Goal: Check status: Check status

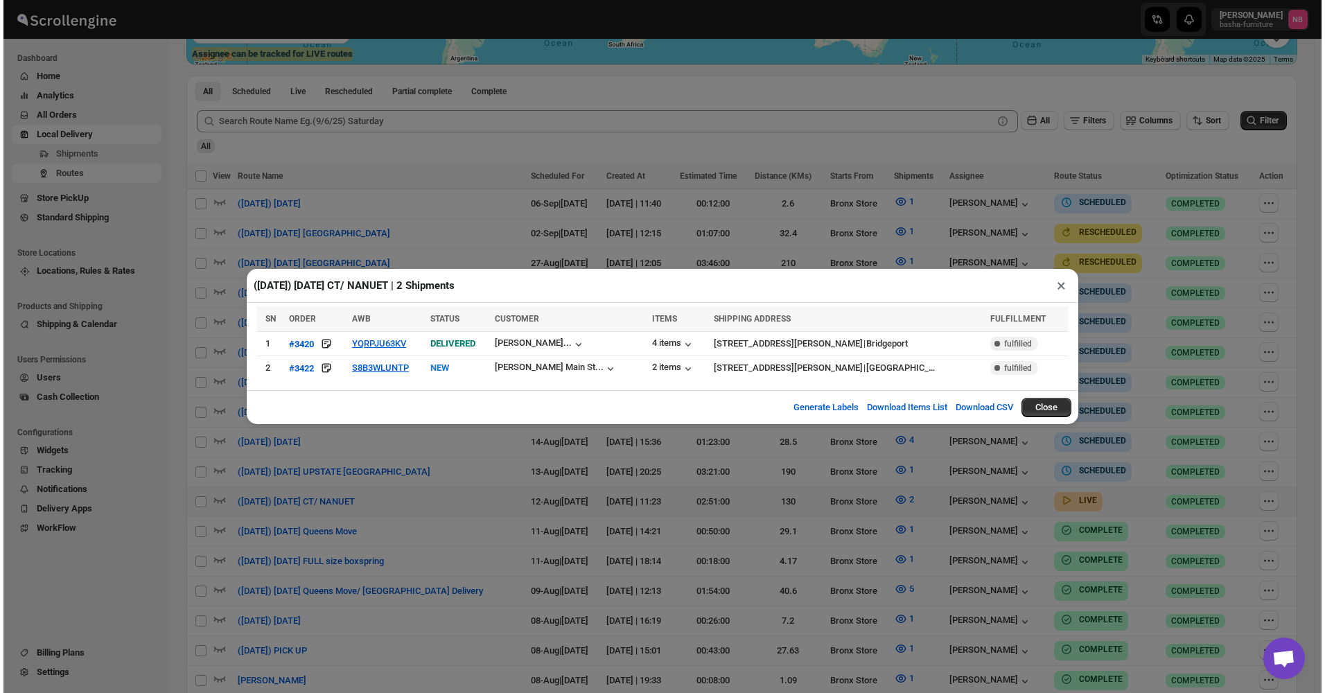
scroll to position [347, 0]
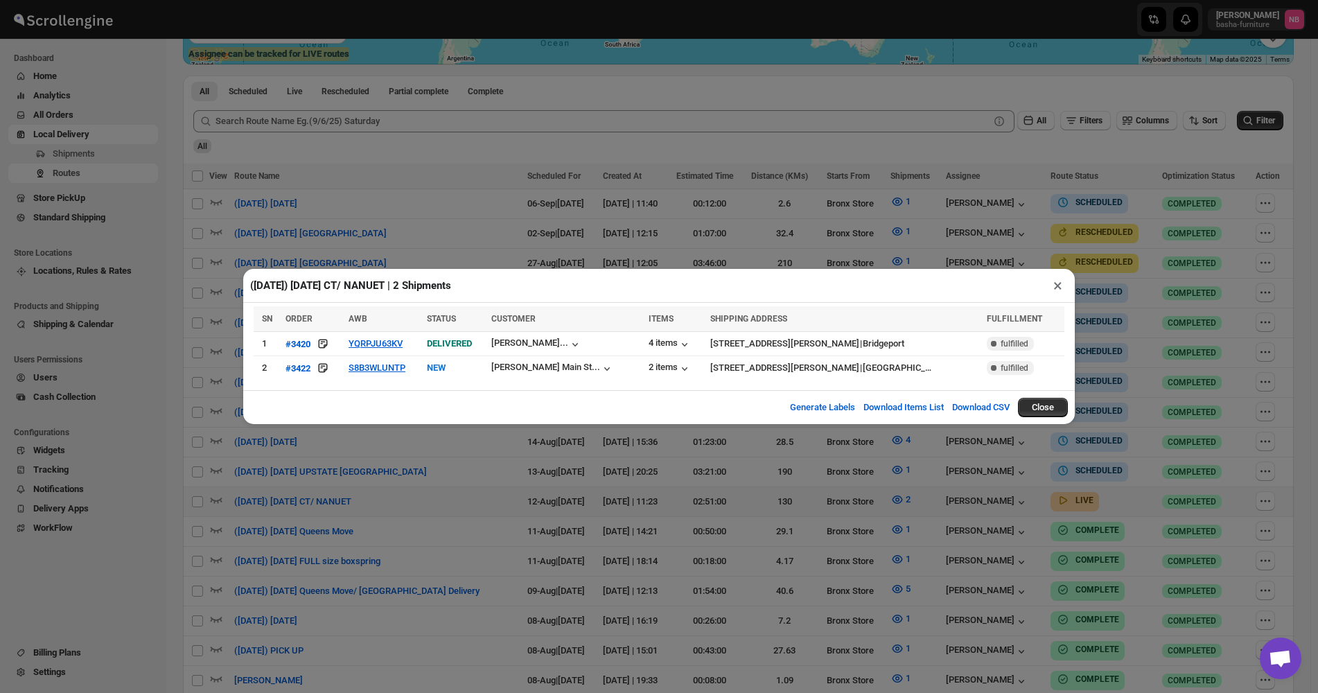
click at [1138, 275] on div "([DATE]) [DATE] CT/ NANUET | 2 Shipments × SN ORDER AWB STATUS CUSTOMER ITEMS S…" at bounding box center [659, 346] width 1318 height 693
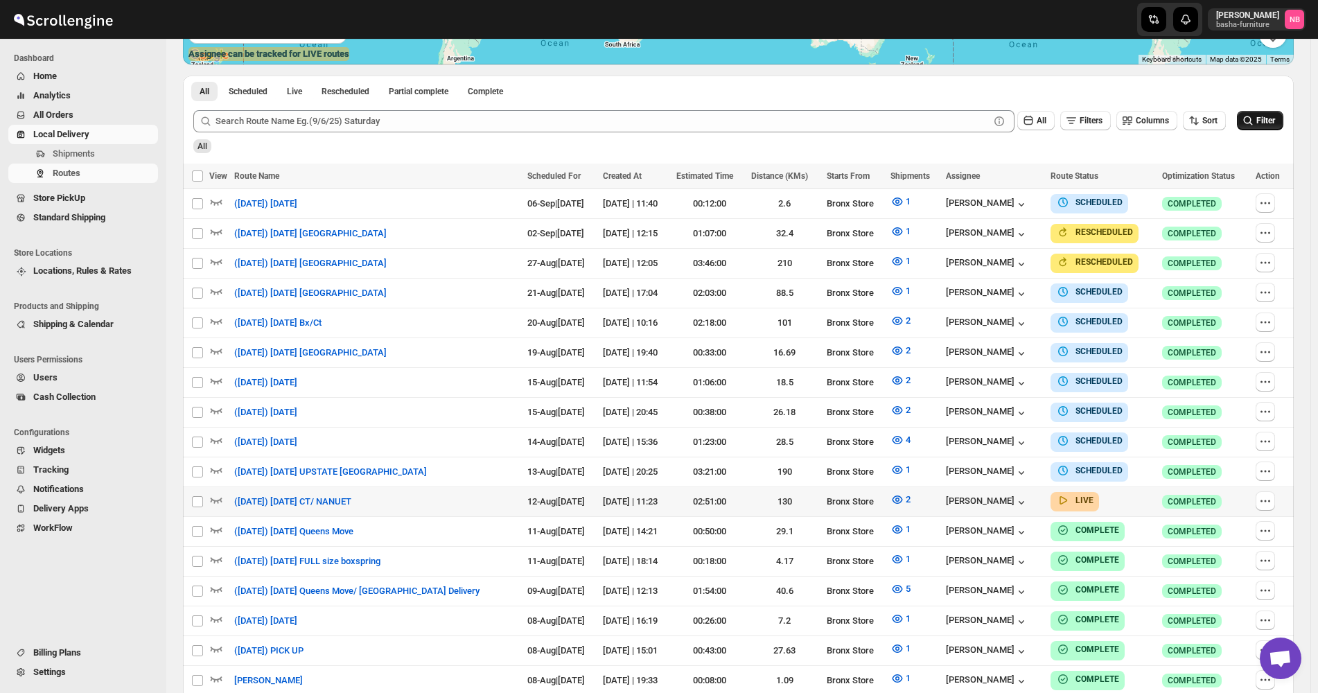
drag, startPoint x: 1254, startPoint y: 107, endPoint x: 1252, endPoint y: 128, distance: 20.2
click at [1253, 117] on div "All Filters Columns Sort Filter" at bounding box center [732, 115] width 1101 height 33
click at [1251, 132] on div "All" at bounding box center [737, 142] width 1093 height 24
click at [1252, 126] on icon "submit" at bounding box center [1249, 121] width 14 height 14
click at [905, 493] on icon "button" at bounding box center [898, 500] width 14 height 14
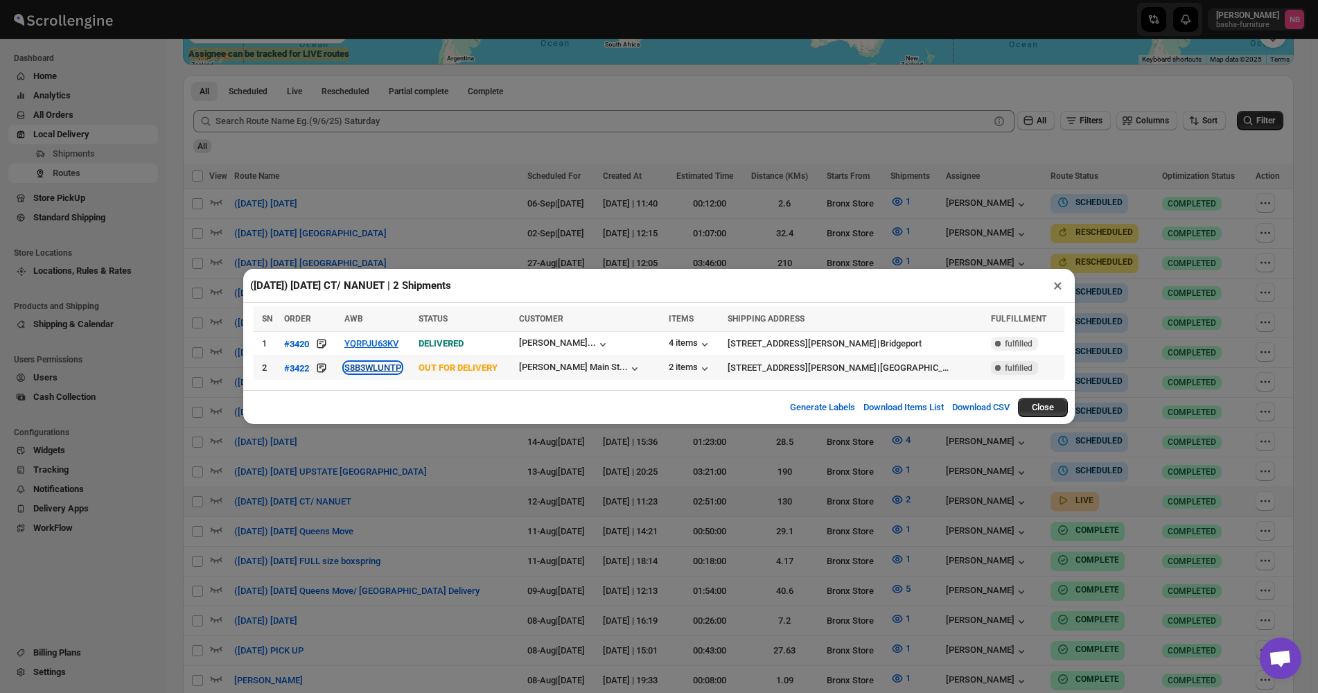
click at [360, 370] on button "S8B3WLUNTP" at bounding box center [373, 368] width 57 height 10
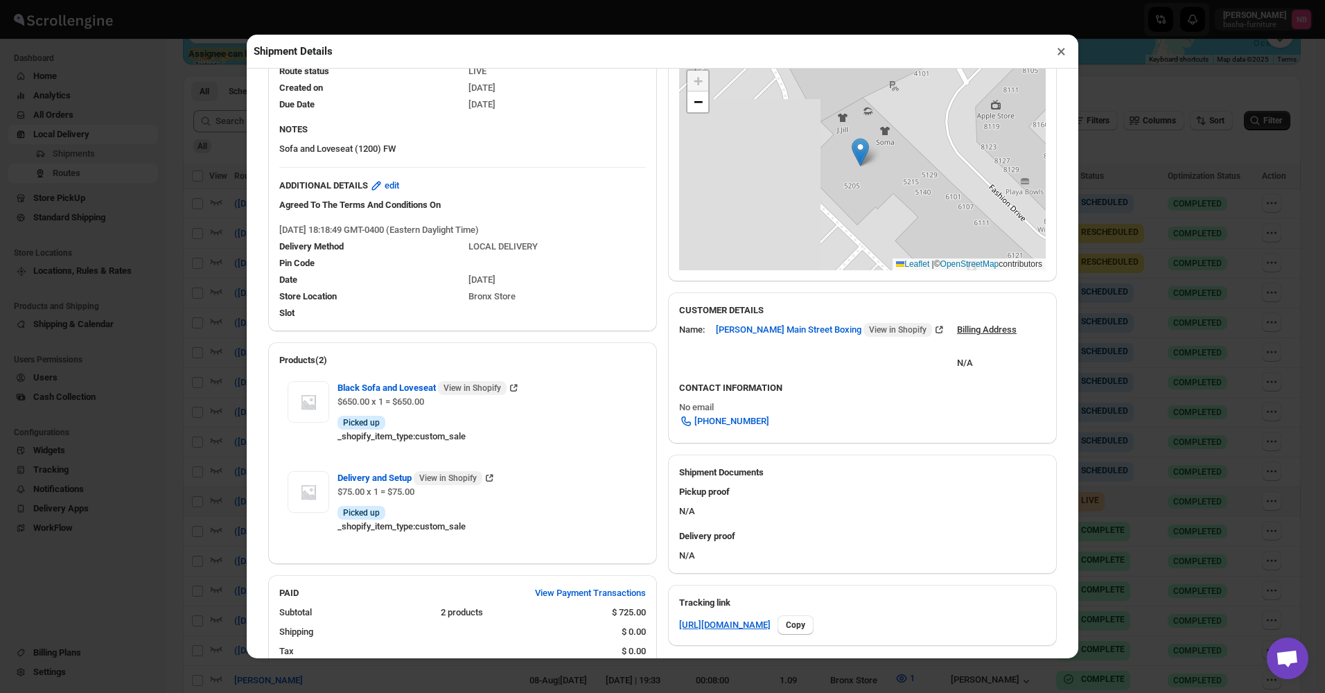
scroll to position [69, 0]
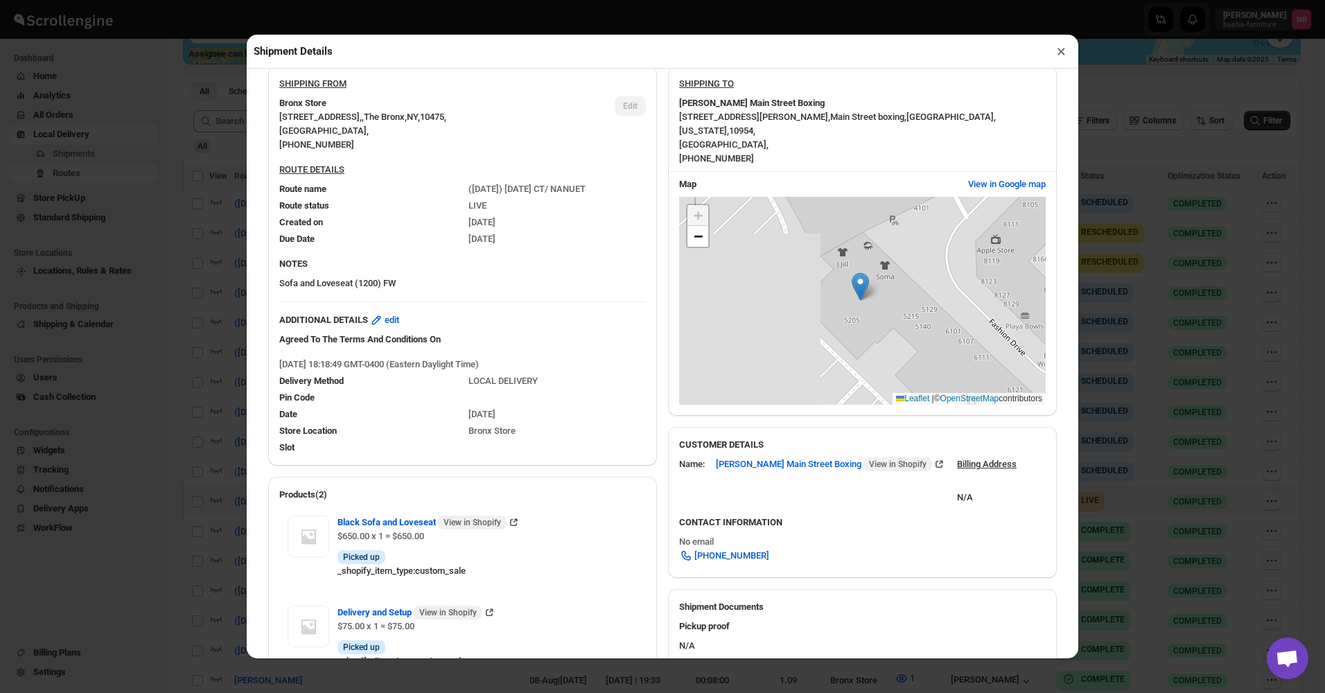
click at [1060, 58] on button "×" at bounding box center [1062, 51] width 20 height 19
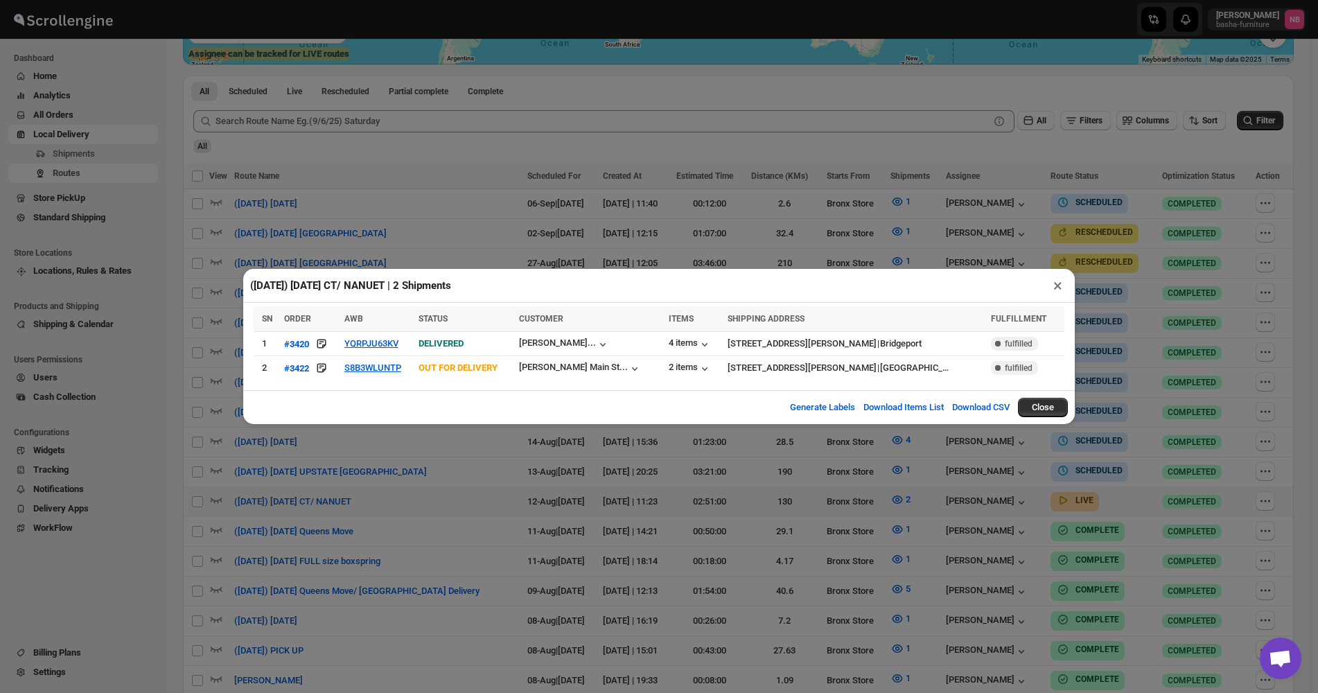
click at [1067, 283] on button "×" at bounding box center [1058, 285] width 20 height 19
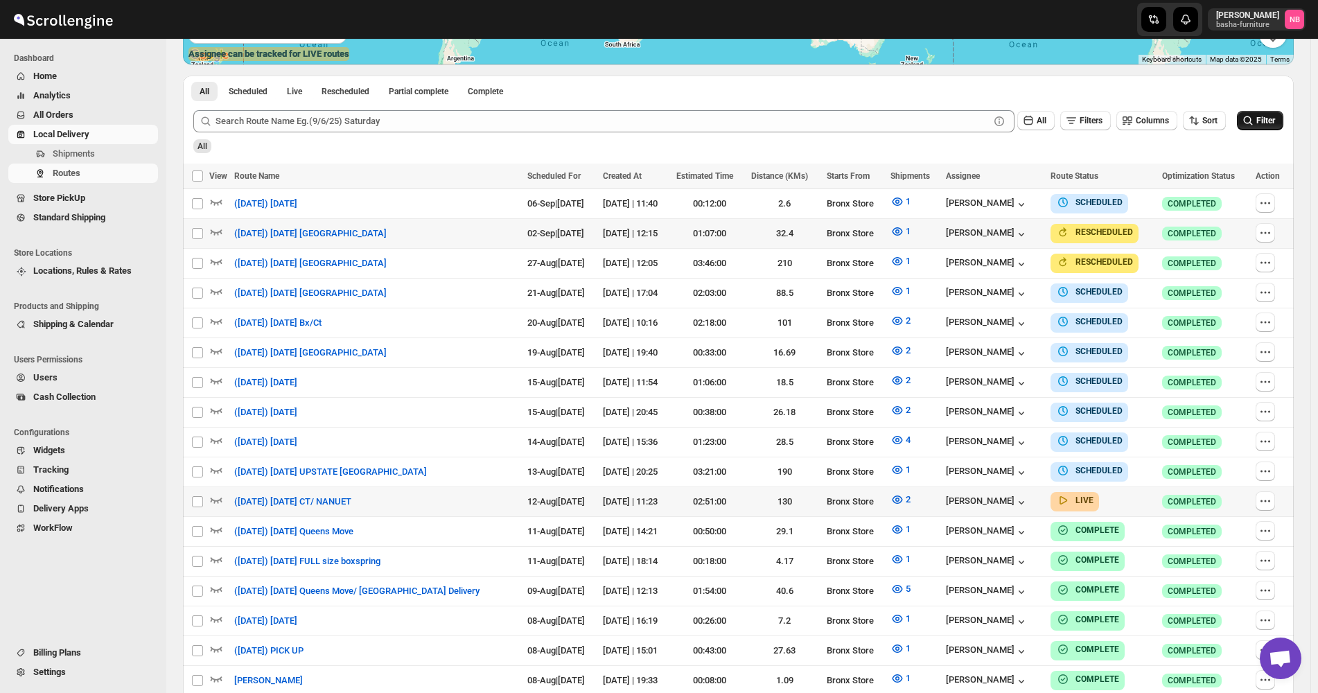
click at [1275, 124] on span "Filter" at bounding box center [1266, 121] width 19 height 10
click at [1002, 146] on div "All" at bounding box center [737, 142] width 1093 height 24
click at [912, 489] on button "2" at bounding box center [900, 500] width 37 height 22
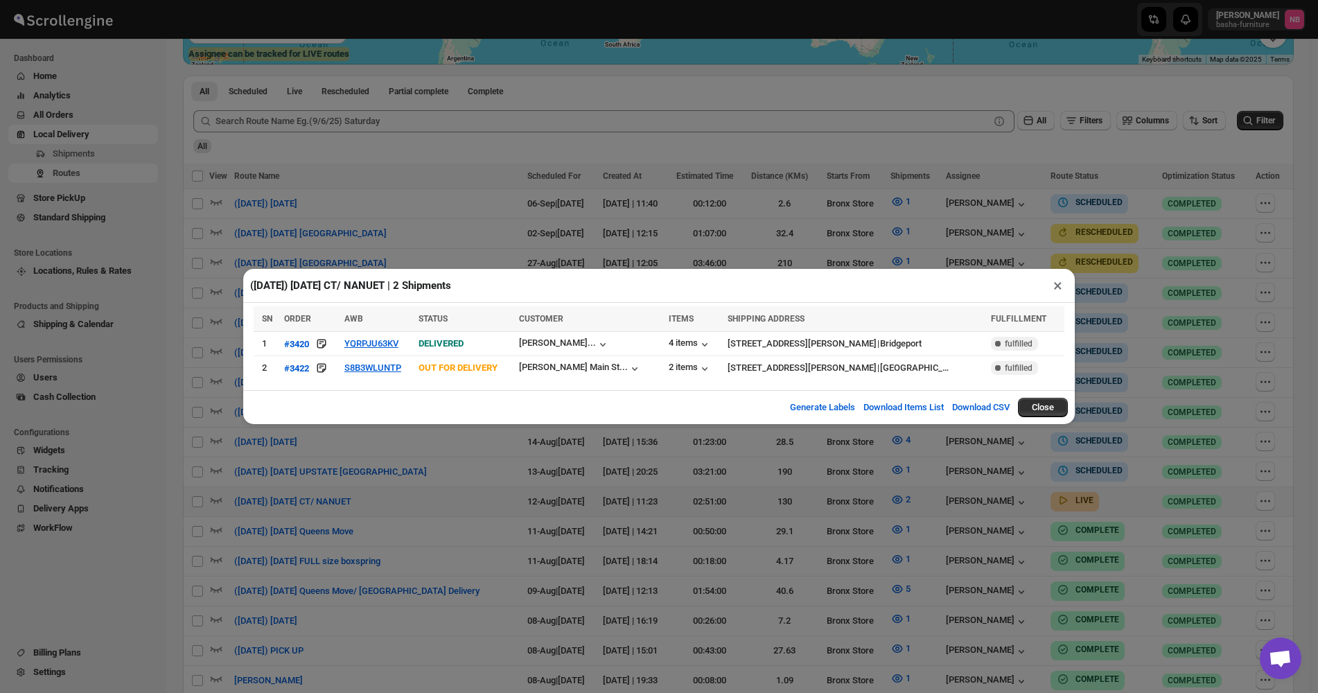
click at [413, 526] on div "([DATE]) [DATE] CT/ NANUET | 2 Shipments × SN ORDER AWB STATUS CUSTOMER ITEMS S…" at bounding box center [659, 346] width 1318 height 693
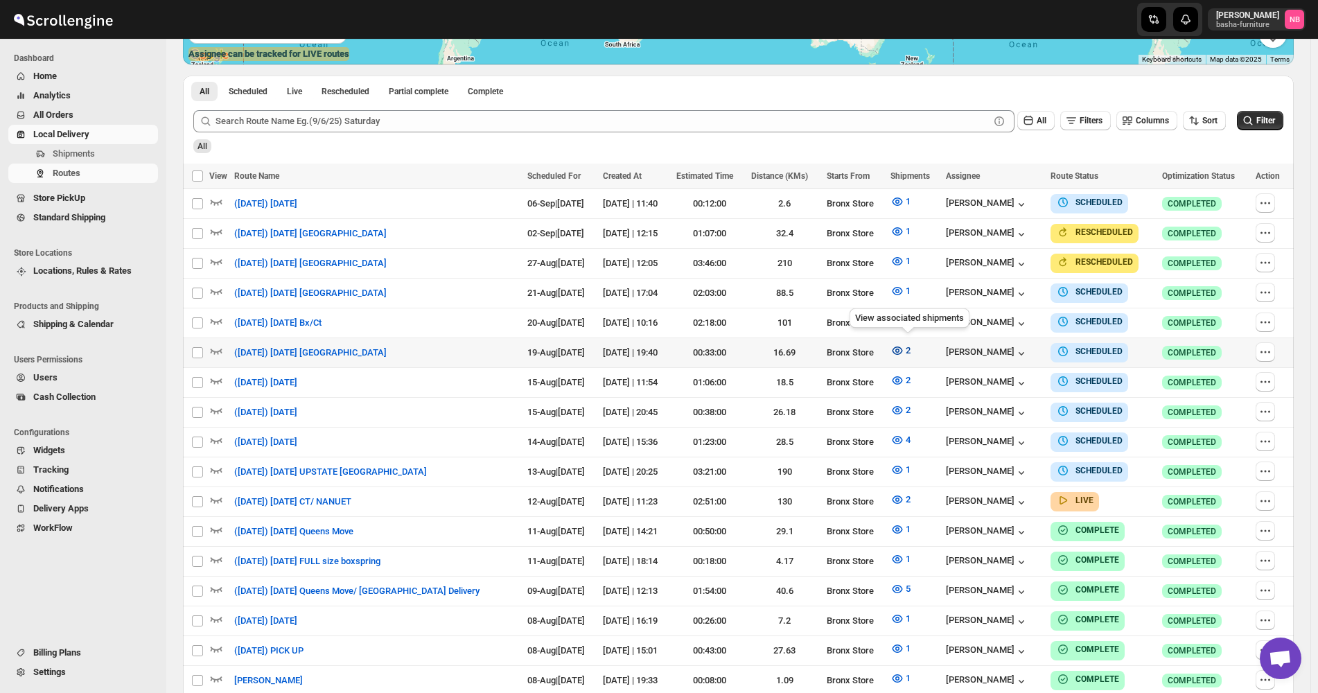
click at [904, 345] on icon "button" at bounding box center [898, 351] width 14 height 14
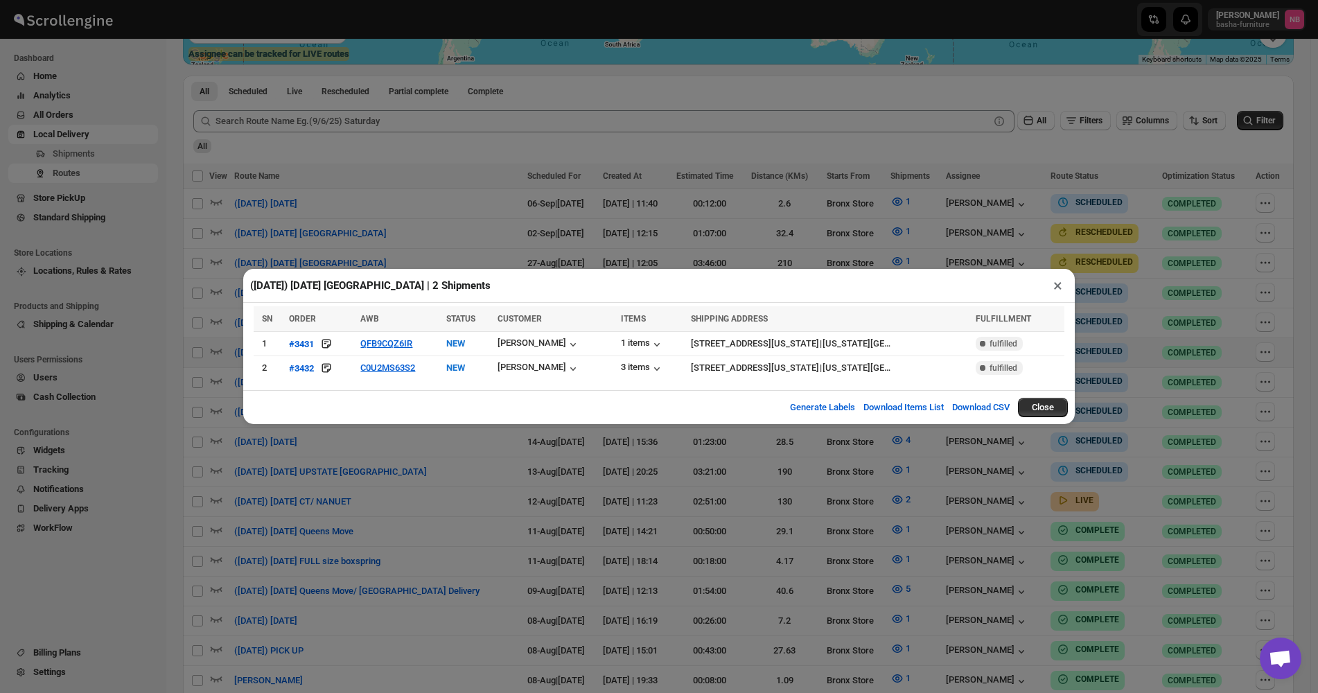
click at [359, 491] on div "([DATE]) [DATE] [GEOGRAPHIC_DATA] | 2 Shipments × SN ORDER AWB STATUS CUSTOMER …" at bounding box center [659, 346] width 1318 height 693
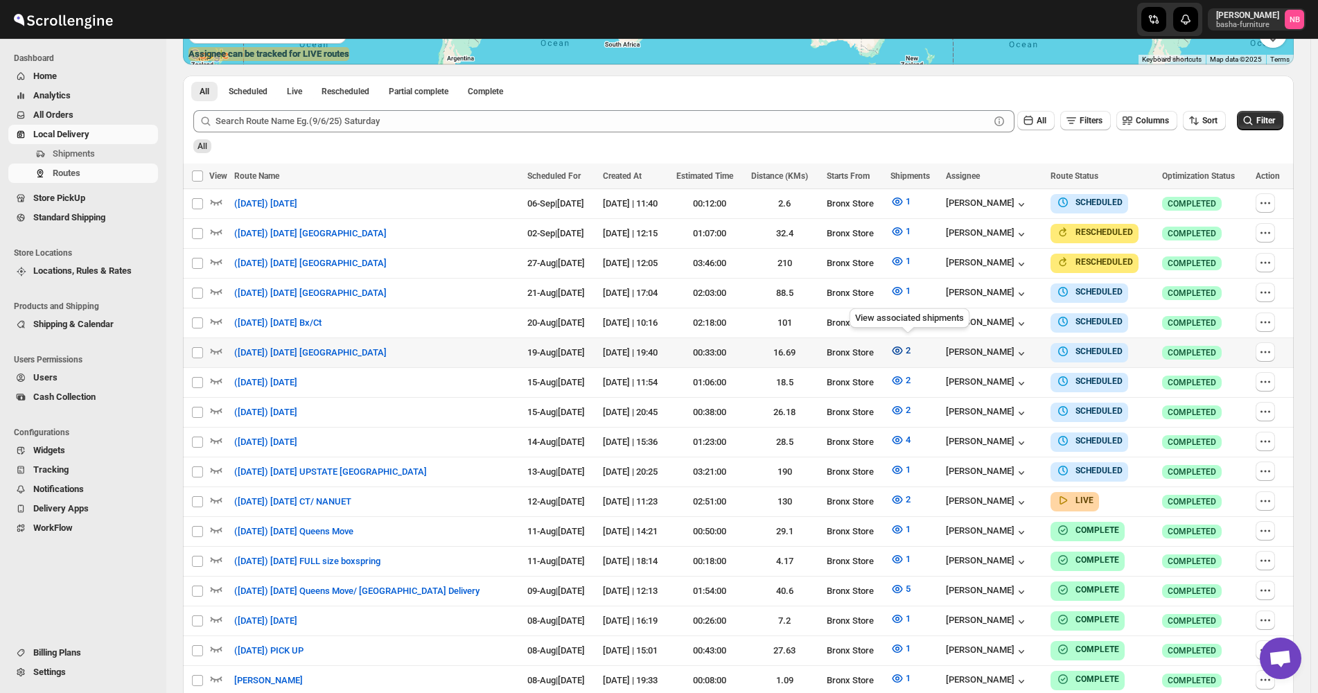
click at [894, 345] on button "2" at bounding box center [900, 351] width 37 height 22
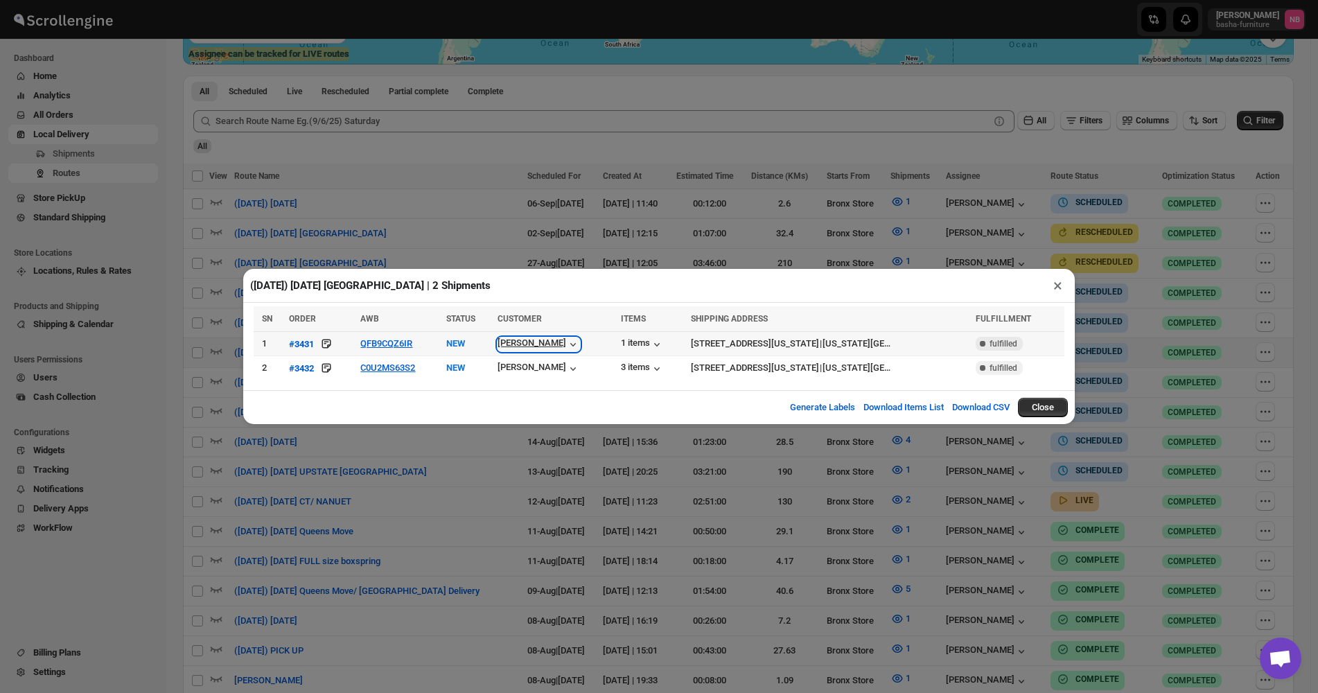
click at [498, 345] on div "[PERSON_NAME]" at bounding box center [539, 345] width 82 height 14
click at [552, 342] on div "[PERSON_NAME]" at bounding box center [539, 345] width 82 height 14
drag, startPoint x: 654, startPoint y: 405, endPoint x: 643, endPoint y: 401, distance: 11.6
click at [654, 405] on div "Generate Labels Download Items List Download CSV Close" at bounding box center [659, 407] width 832 height 34
click at [512, 372] on div "[PERSON_NAME]" at bounding box center [539, 369] width 82 height 14
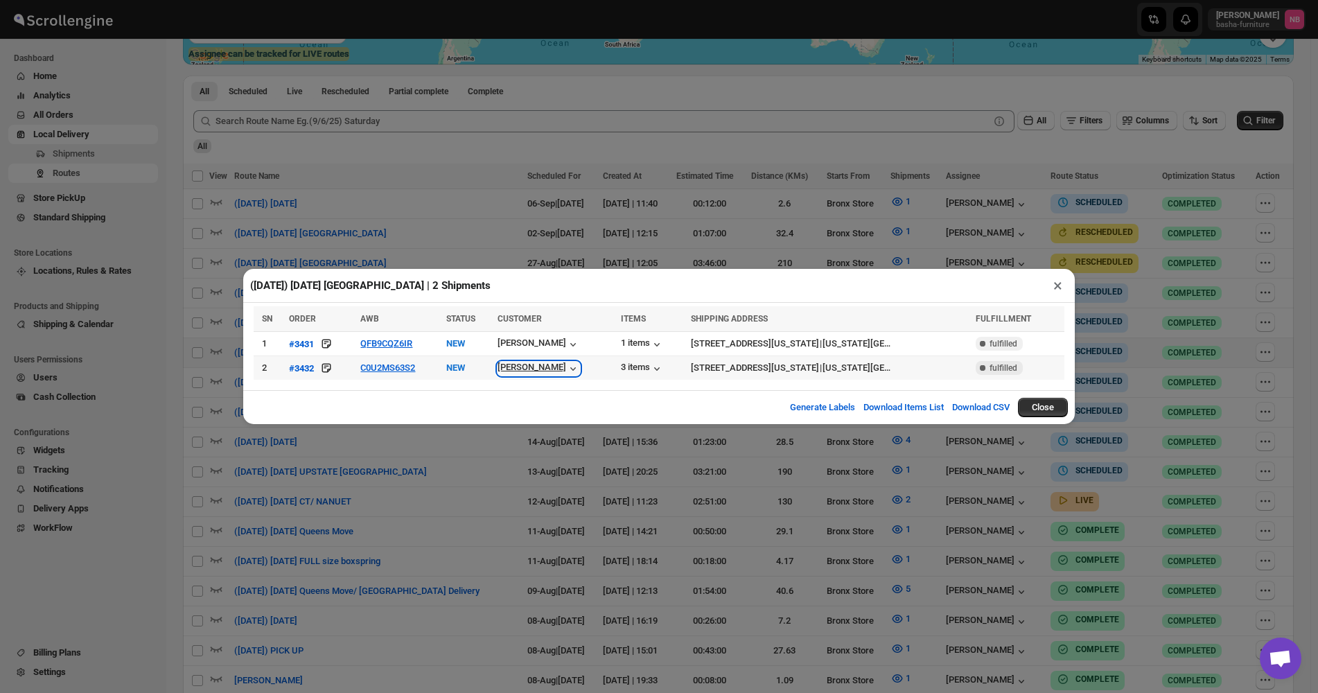
click at [517, 375] on div "[PERSON_NAME]" at bounding box center [539, 369] width 82 height 14
click at [566, 340] on icon "button" at bounding box center [573, 345] width 14 height 14
drag, startPoint x: 609, startPoint y: 415, endPoint x: 578, endPoint y: 406, distance: 31.8
click at [608, 415] on div "Generate Labels Download Items List Download CSV Close" at bounding box center [659, 407] width 832 height 34
click at [522, 372] on div "[PERSON_NAME]" at bounding box center [539, 369] width 82 height 14
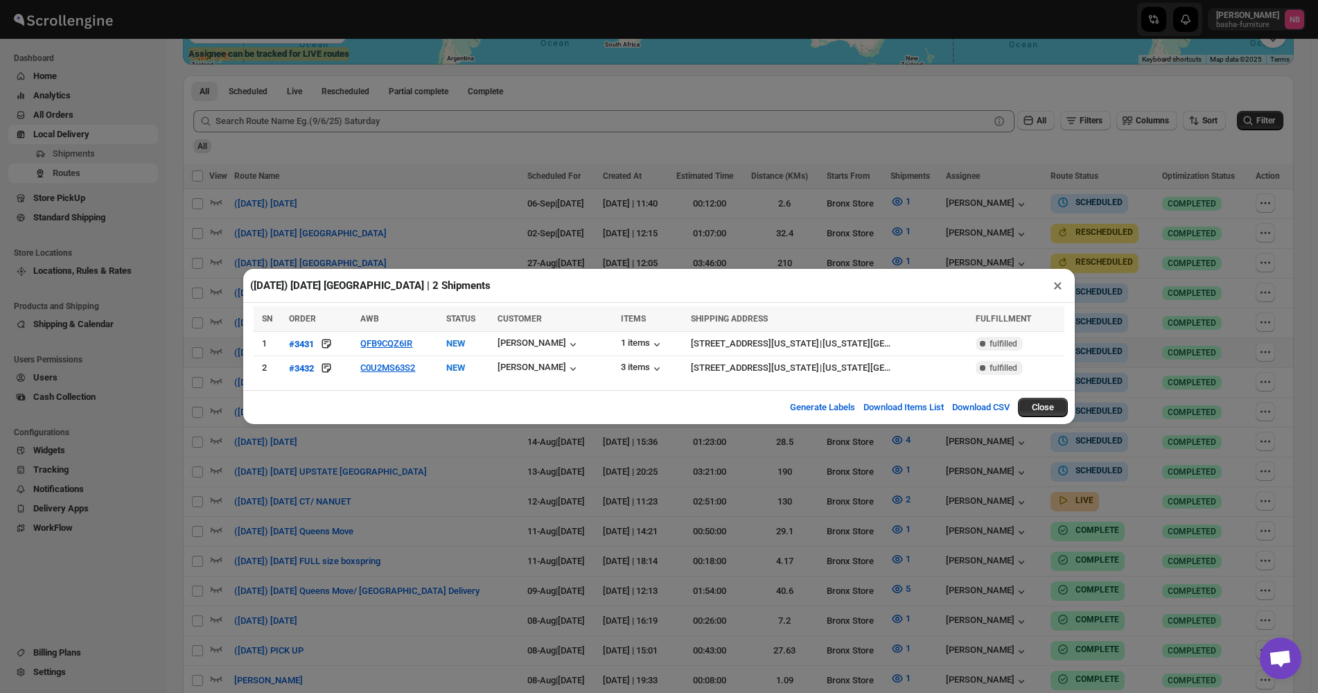
click at [725, 455] on div "([DATE]) [DATE] [GEOGRAPHIC_DATA] | 2 Shipments × SN ORDER AWB STATUS CUSTOMER …" at bounding box center [659, 346] width 1318 height 693
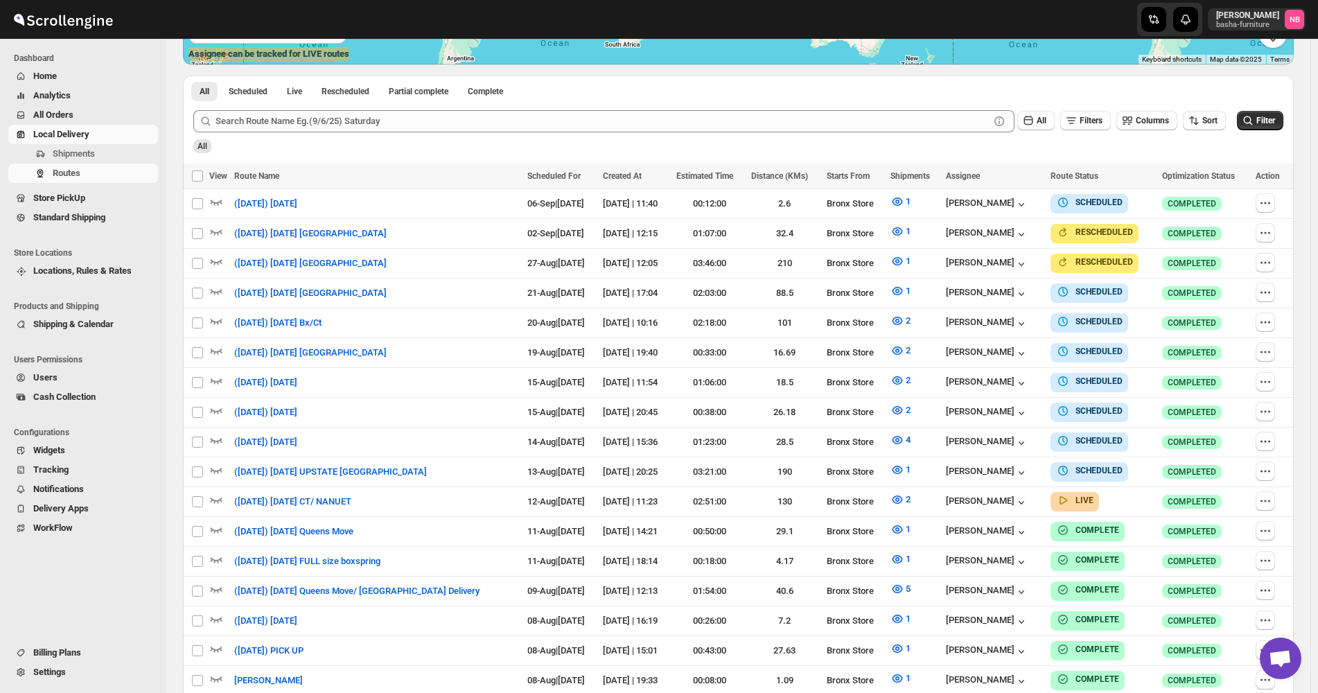
click at [674, 141] on div "All" at bounding box center [737, 142] width 1093 height 24
click at [905, 403] on icon "button" at bounding box center [898, 410] width 14 height 14
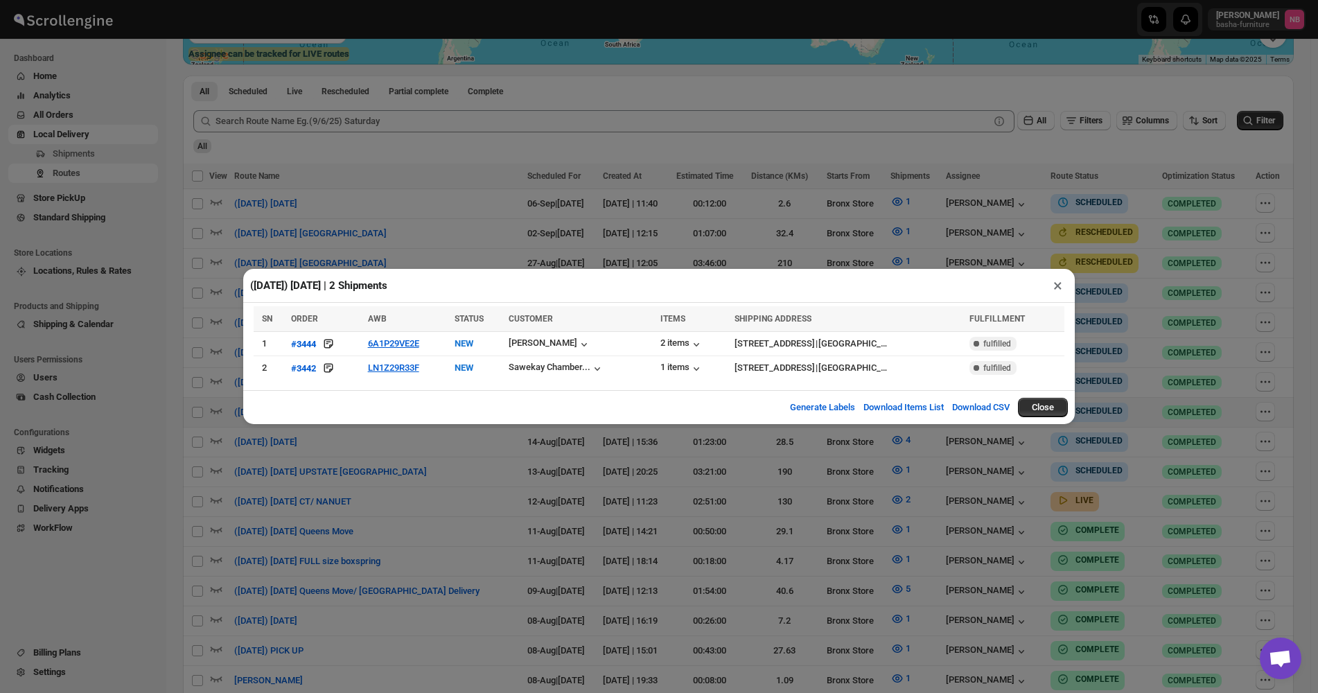
click at [490, 475] on div "([DATE]) [DATE] | 2 Shipments × SN ORDER AWB STATUS CUSTOMER ITEMS SHIPPING ADD…" at bounding box center [659, 346] width 1318 height 693
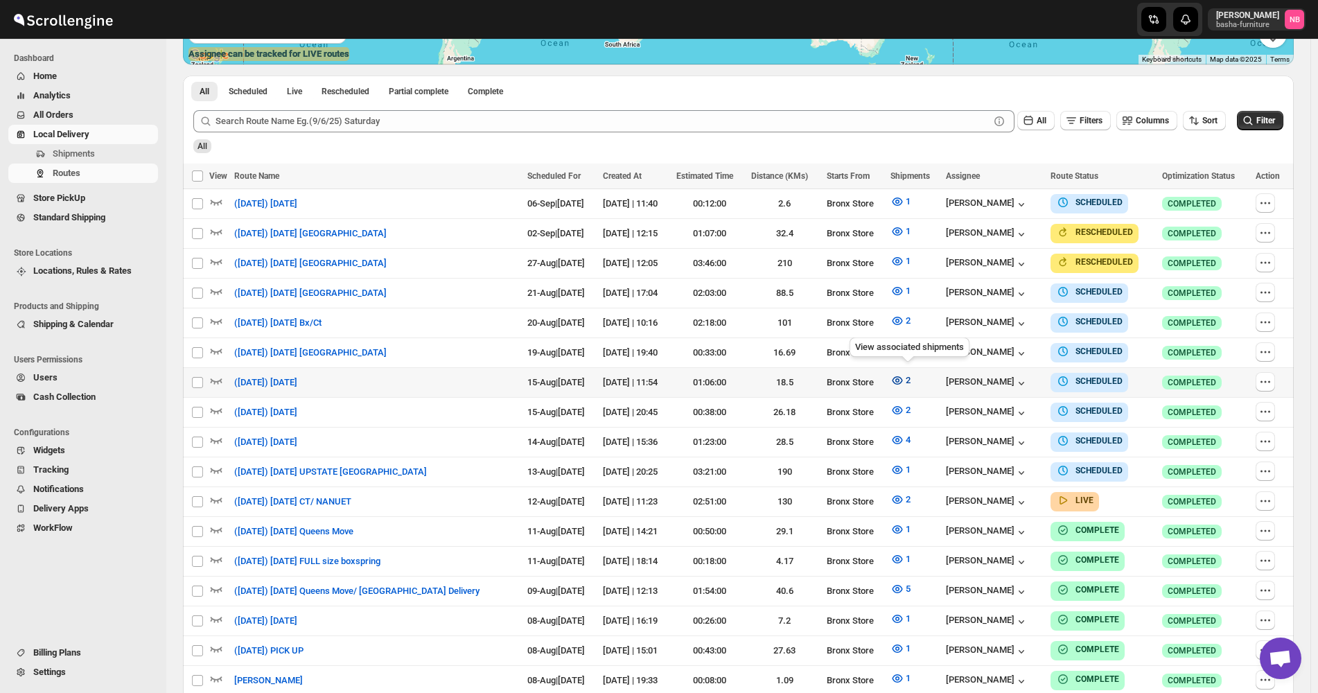
click at [900, 374] on icon "button" at bounding box center [898, 381] width 14 height 14
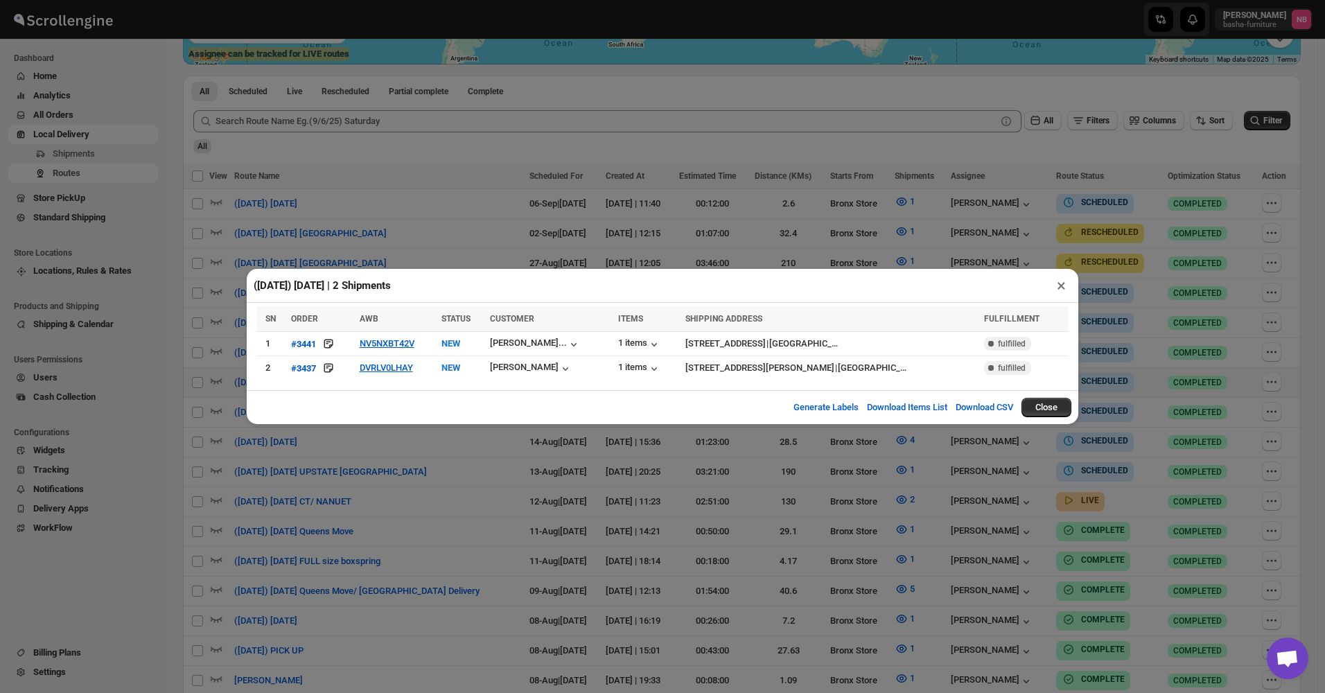
click at [476, 503] on div "([DATE]) [DATE] | 2 Shipments × SN ORDER AWB STATUS CUSTOMER ITEMS SHIPPING ADD…" at bounding box center [662, 346] width 1325 height 693
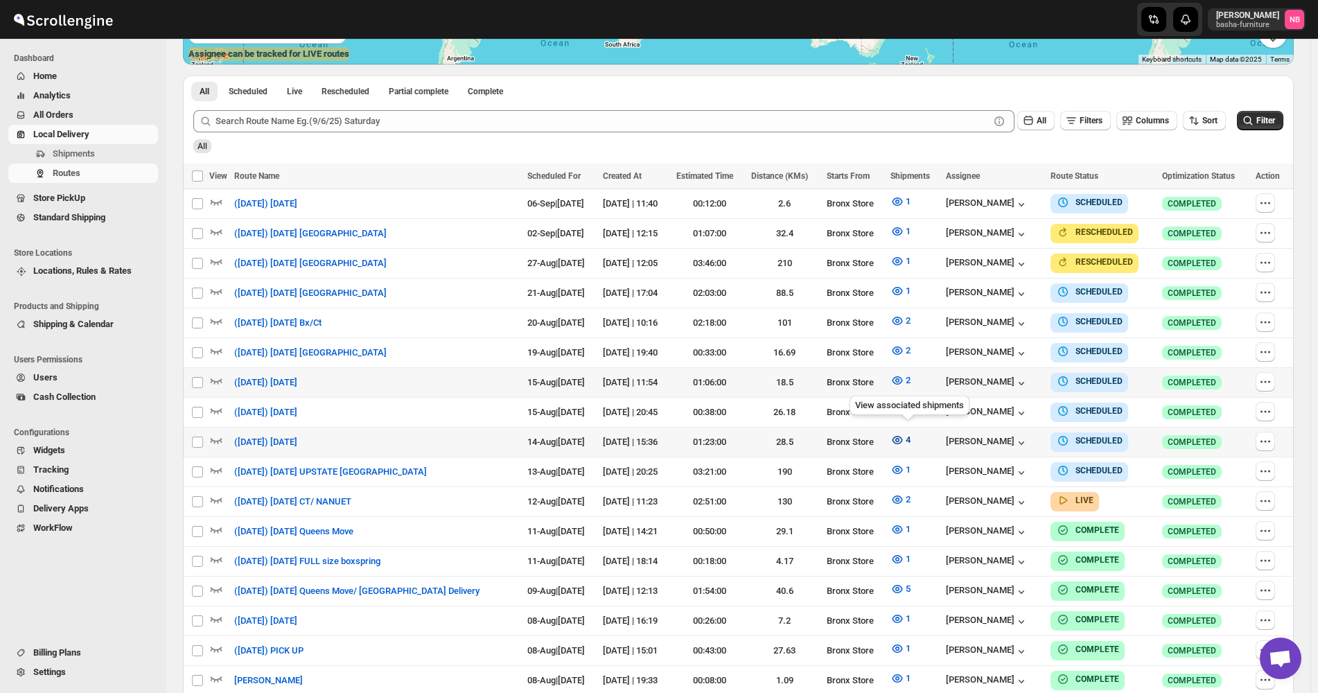
click at [905, 434] on icon "button" at bounding box center [898, 440] width 14 height 14
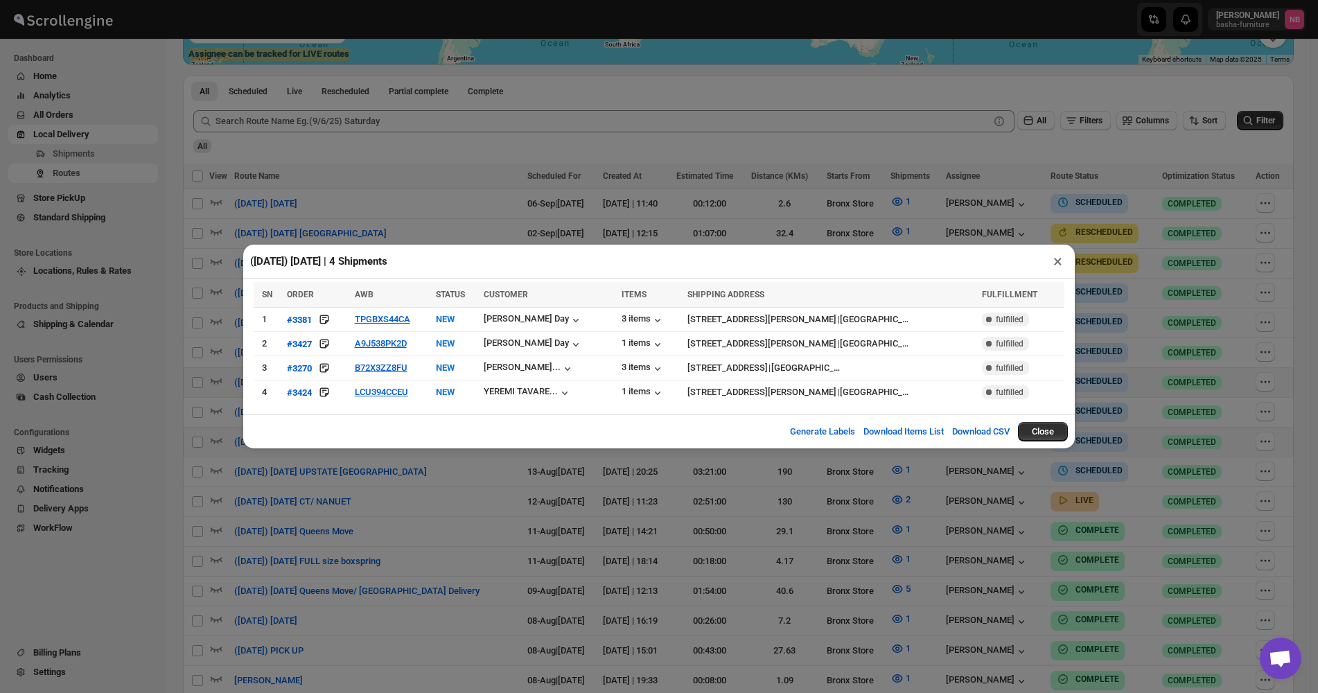
click at [521, 483] on div "([DATE]) [DATE] | 4 Shipments × SN ORDER AWB STATUS CUSTOMER ITEMS SHIPPING ADD…" at bounding box center [659, 346] width 1318 height 693
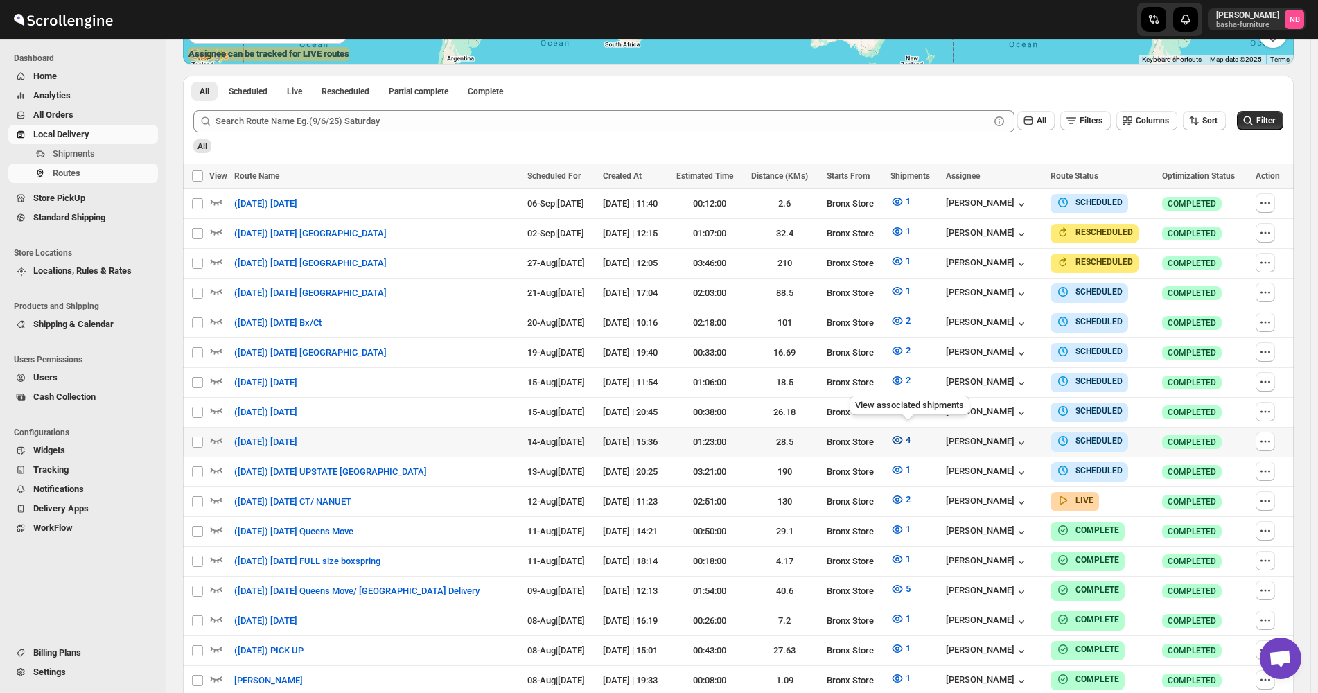
click at [905, 433] on icon "button" at bounding box center [898, 440] width 14 height 14
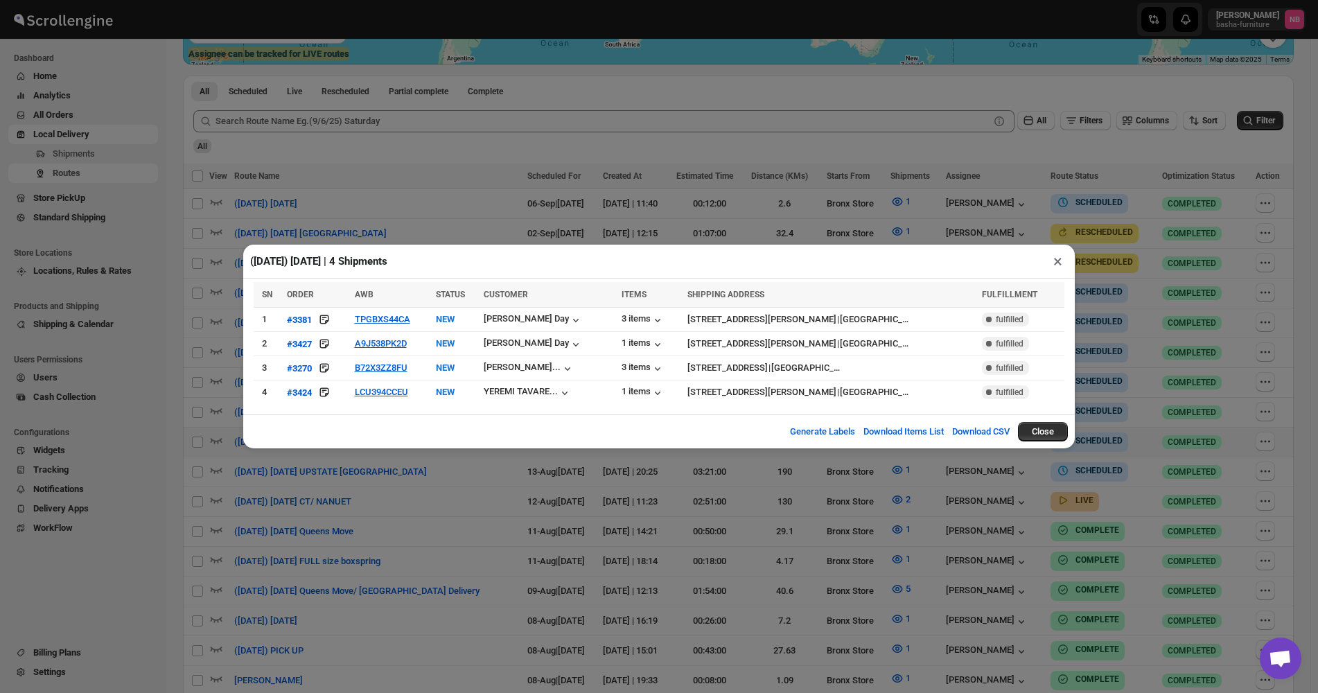
click at [441, 494] on div "([DATE]) [DATE] | 4 Shipments × SN ORDER AWB STATUS CUSTOMER ITEMS SHIPPING ADD…" at bounding box center [659, 346] width 1318 height 693
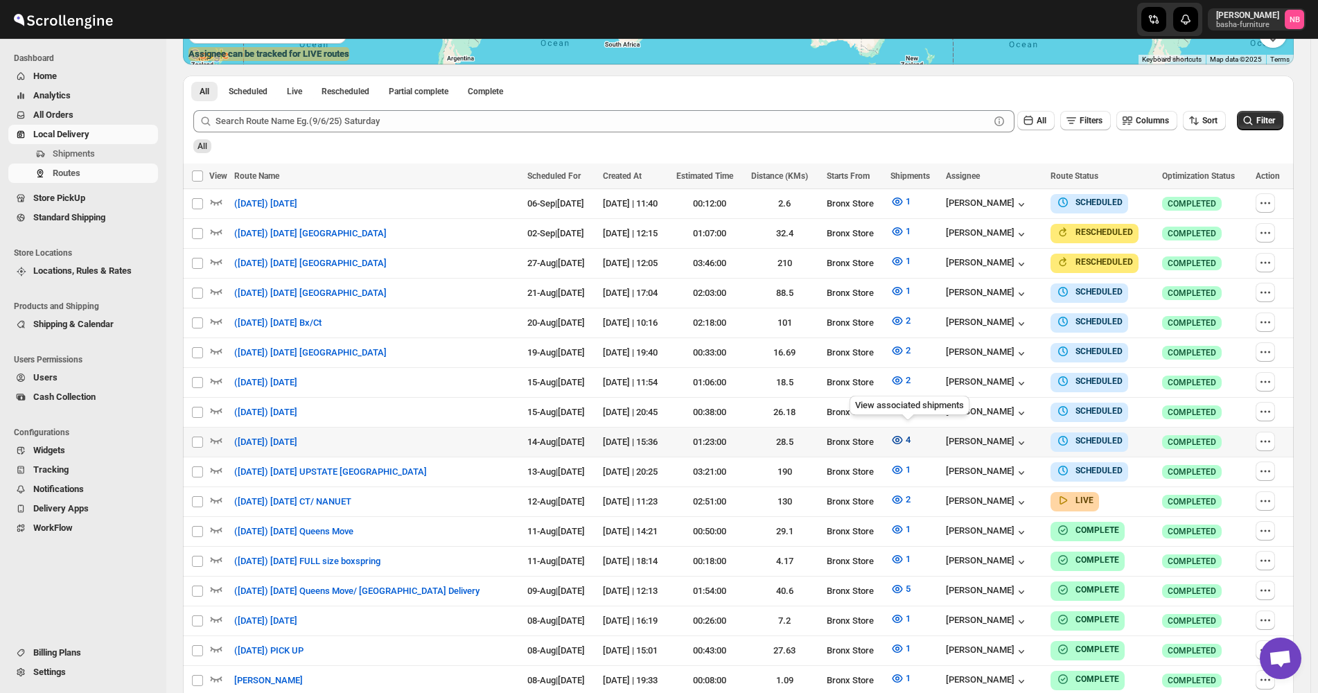
click at [891, 439] on button "4" at bounding box center [900, 440] width 37 height 22
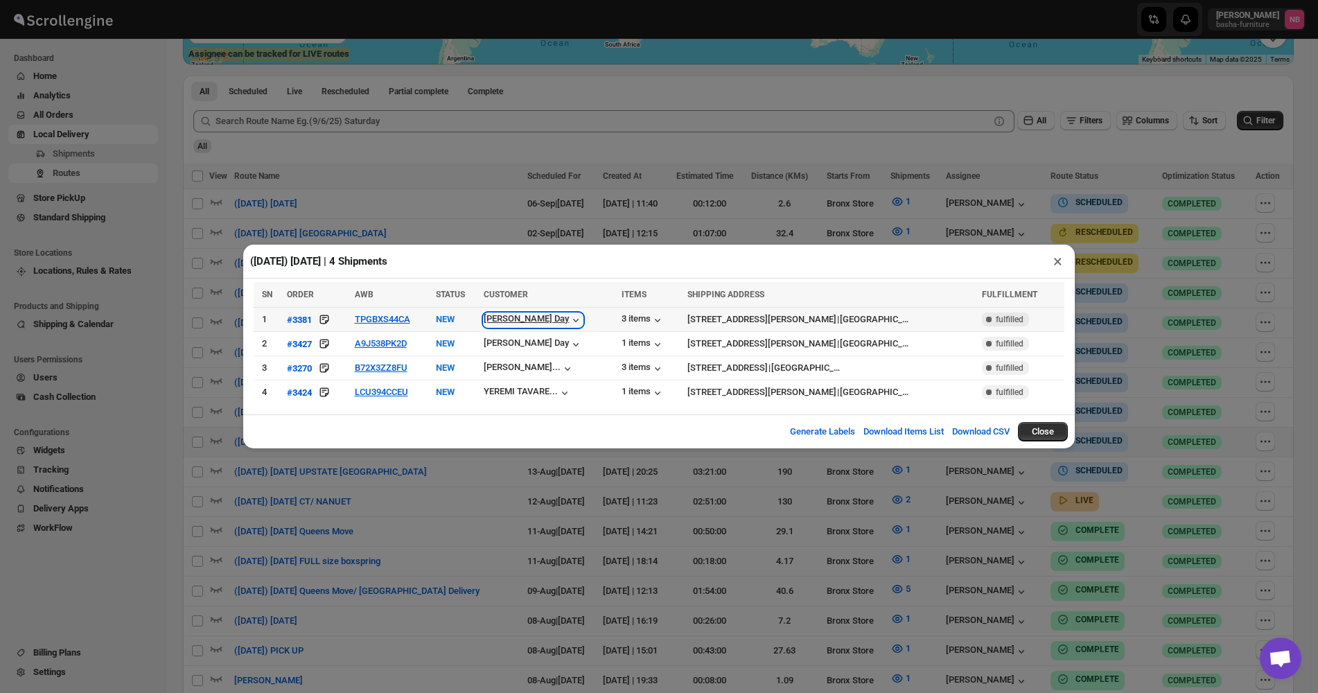
click at [569, 323] on icon "button" at bounding box center [576, 320] width 14 height 14
click at [715, 530] on div "([DATE]) [DATE] | 4 Shipments × SN ORDER AWB STATUS CUSTOMER ITEMS SHIPPING ADD…" at bounding box center [659, 346] width 1318 height 693
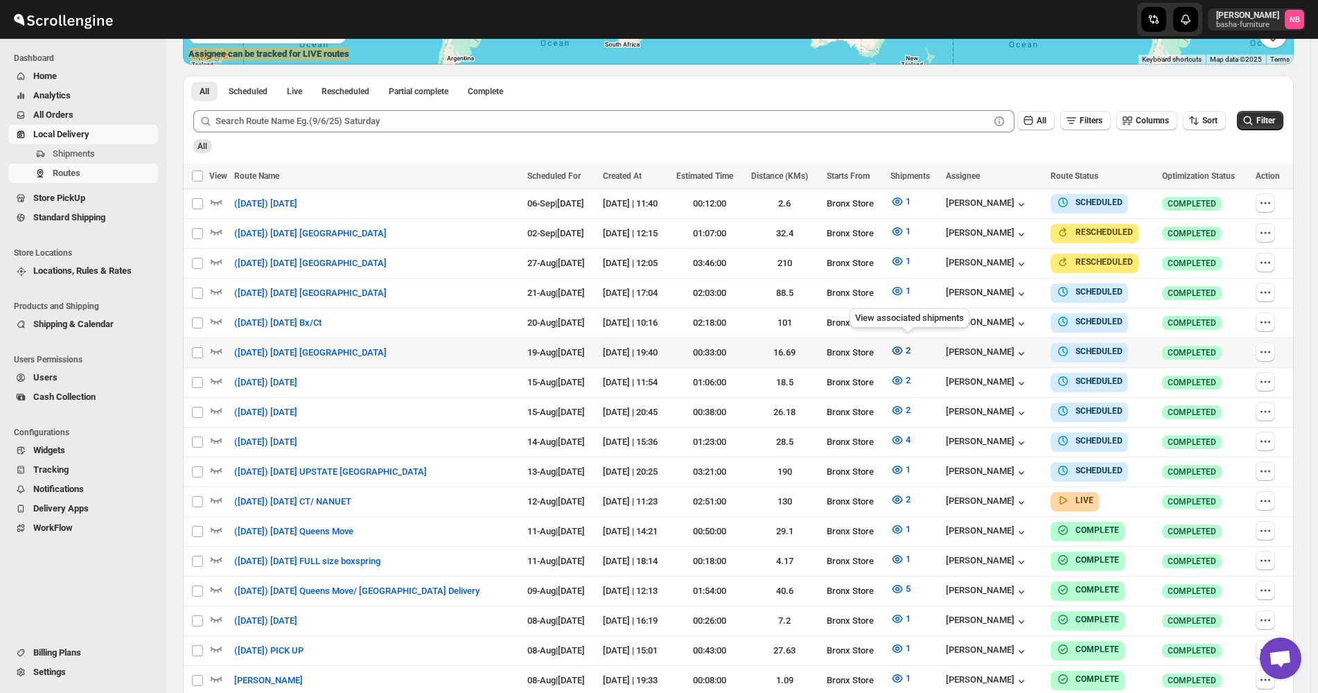
click at [919, 345] on button "2" at bounding box center [900, 351] width 37 height 22
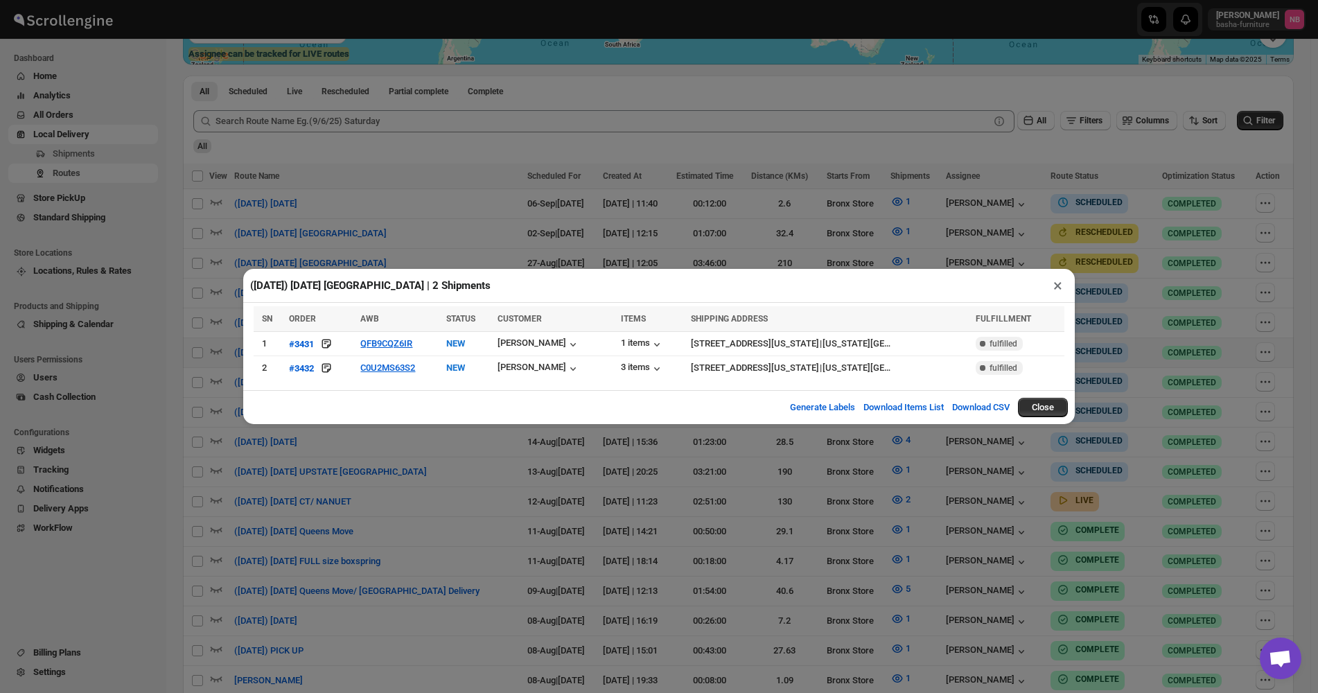
click at [376, 478] on div "([DATE]) [DATE] [GEOGRAPHIC_DATA] | 2 Shipments × SN ORDER AWB STATUS CUSTOMER …" at bounding box center [659, 346] width 1318 height 693
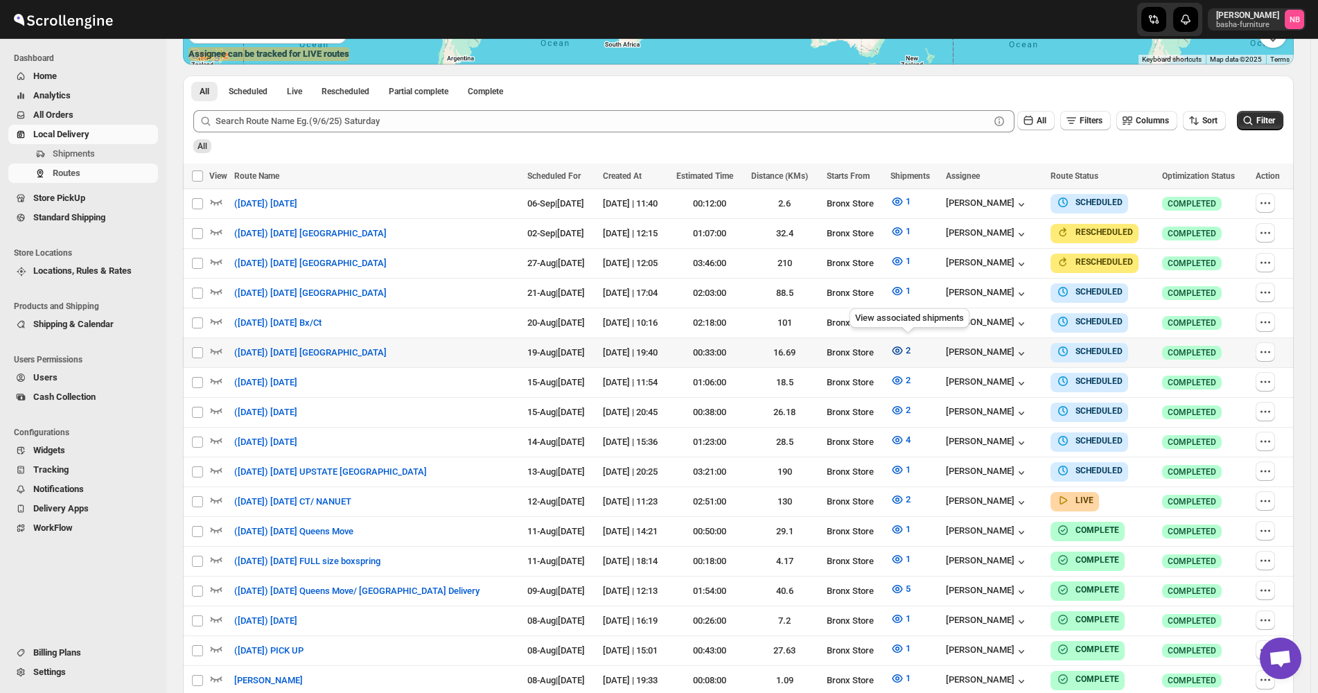
click at [896, 349] on button "2" at bounding box center [900, 351] width 37 height 22
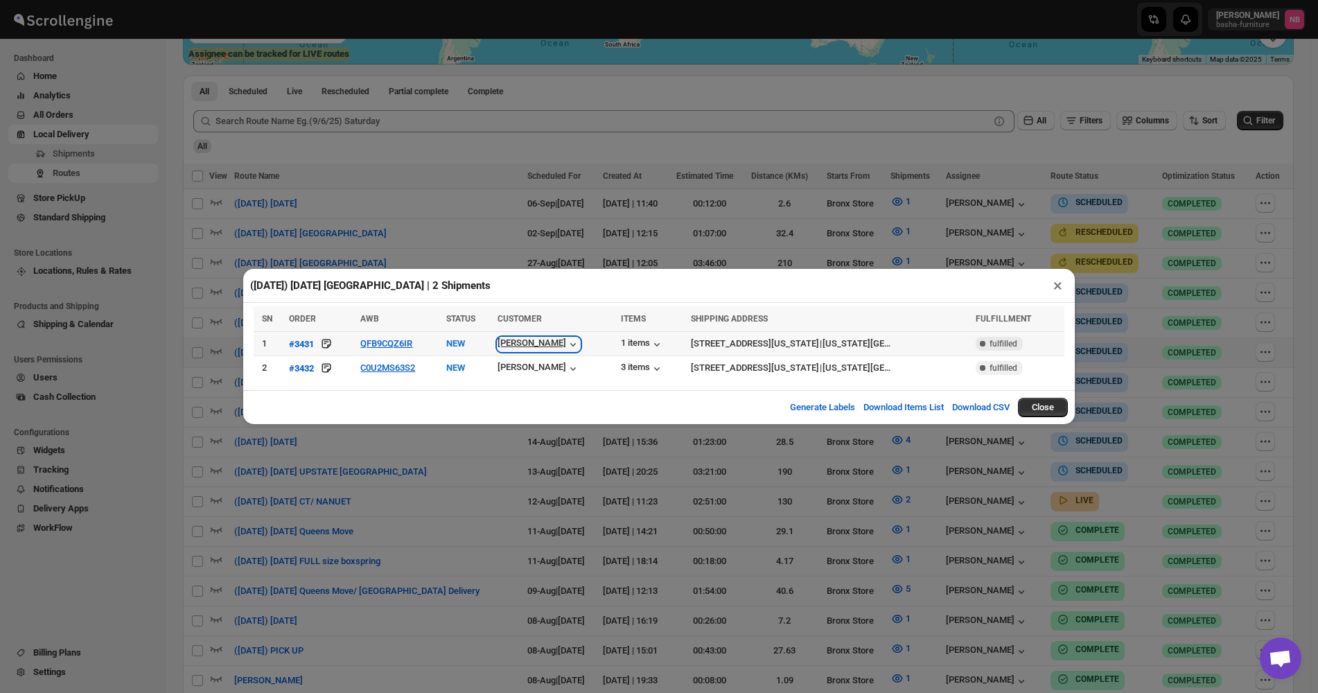
click at [538, 347] on div "[PERSON_NAME]" at bounding box center [539, 345] width 82 height 14
click at [778, 257] on div "([DATE]) [DATE] [GEOGRAPHIC_DATA] | 2 Shipments × SN ORDER AWB STATUS CUSTOMER …" at bounding box center [659, 346] width 1318 height 693
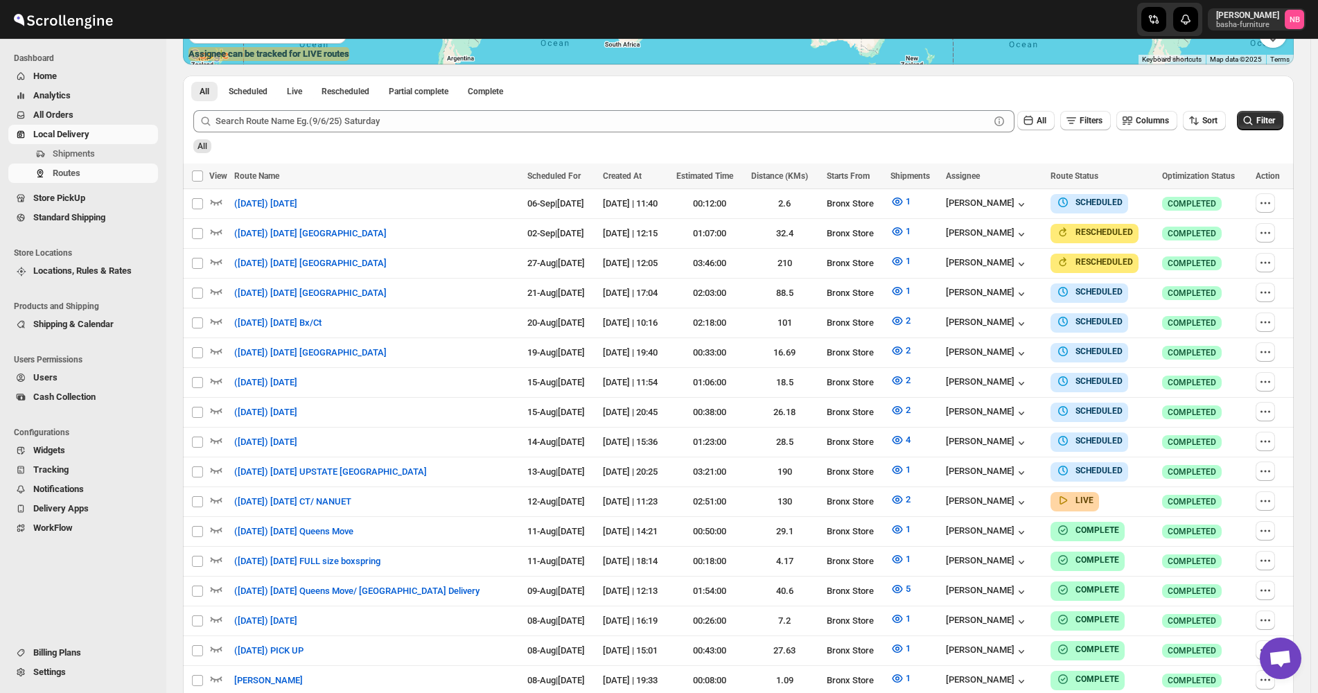
click at [523, 168] on th "Scheduled For" at bounding box center [561, 177] width 76 height 26
click at [907, 385] on button "2" at bounding box center [900, 380] width 37 height 22
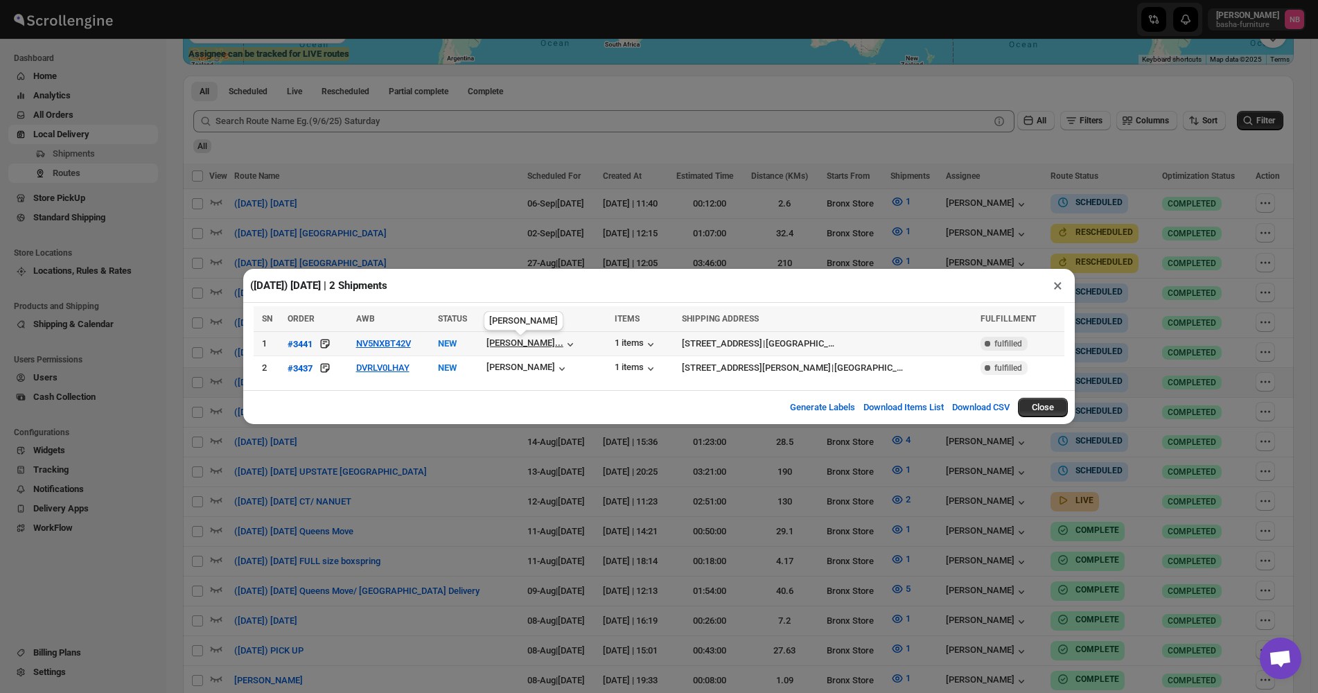
click at [553, 351] on span "[PERSON_NAME]..." at bounding box center [525, 345] width 77 height 14
click at [443, 397] on div "Generate Labels Download Items List Download CSV Close" at bounding box center [659, 407] width 832 height 34
click at [533, 376] on div "[PERSON_NAME]" at bounding box center [528, 369] width 82 height 14
click at [427, 392] on div "Generate Labels Download Items List Download CSV Close" at bounding box center [659, 407] width 832 height 34
click at [400, 530] on div "([DATE]) [DATE] | 2 Shipments × SN ORDER AWB STATUS CUSTOMER ITEMS SHIPPING ADD…" at bounding box center [659, 346] width 1318 height 693
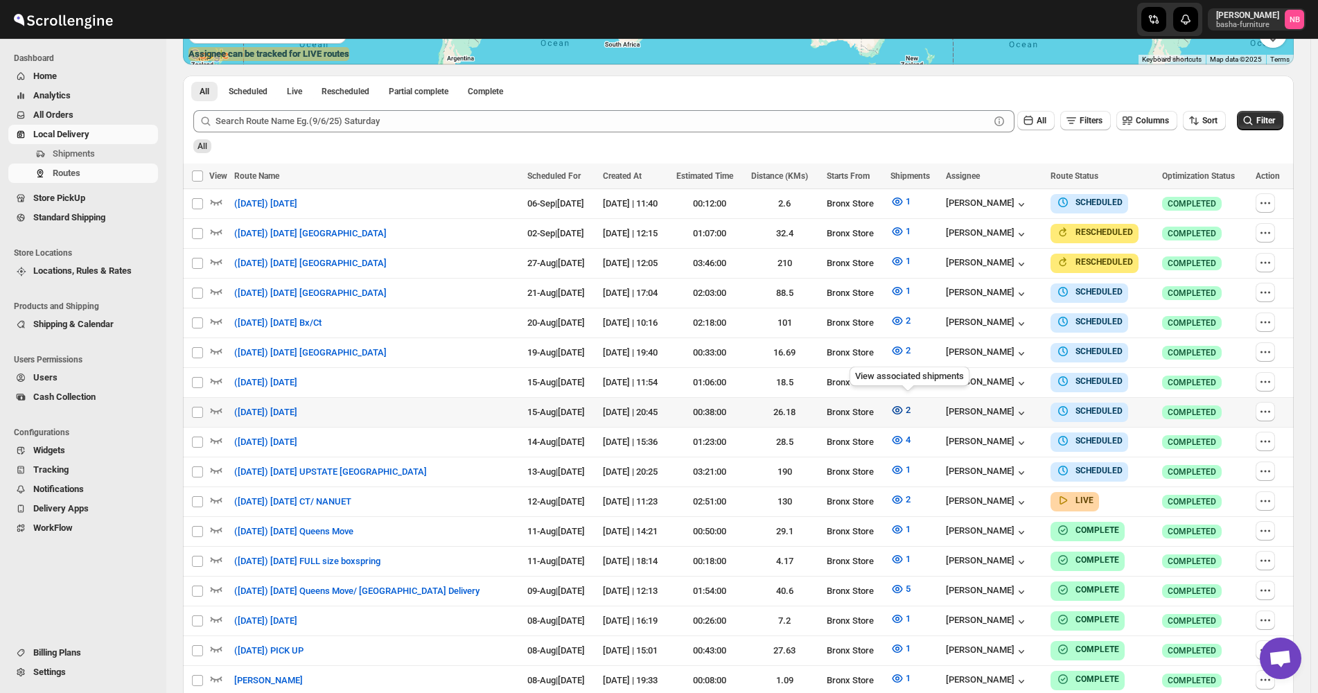
click at [911, 410] on span "2" at bounding box center [908, 410] width 5 height 10
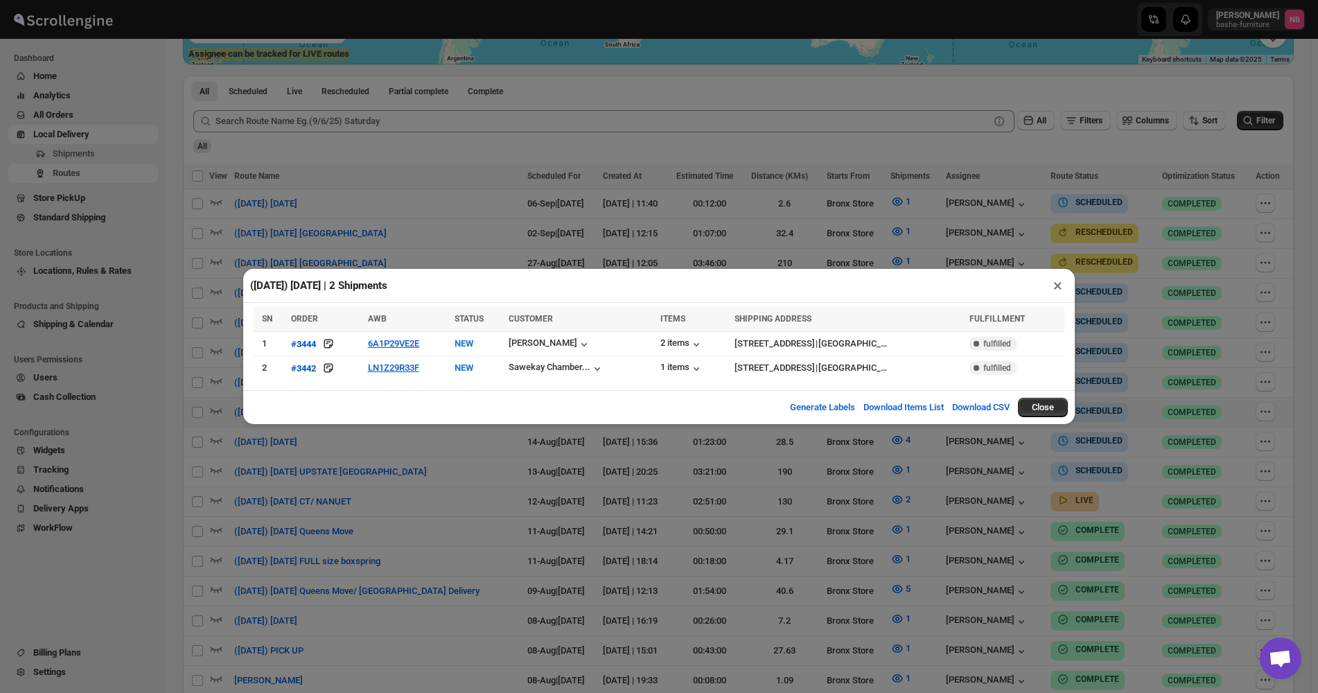
click at [378, 463] on div "([DATE]) [DATE] | 2 Shipments × SN ORDER AWB STATUS CUSTOMER ITEMS SHIPPING ADD…" at bounding box center [659, 346] width 1318 height 693
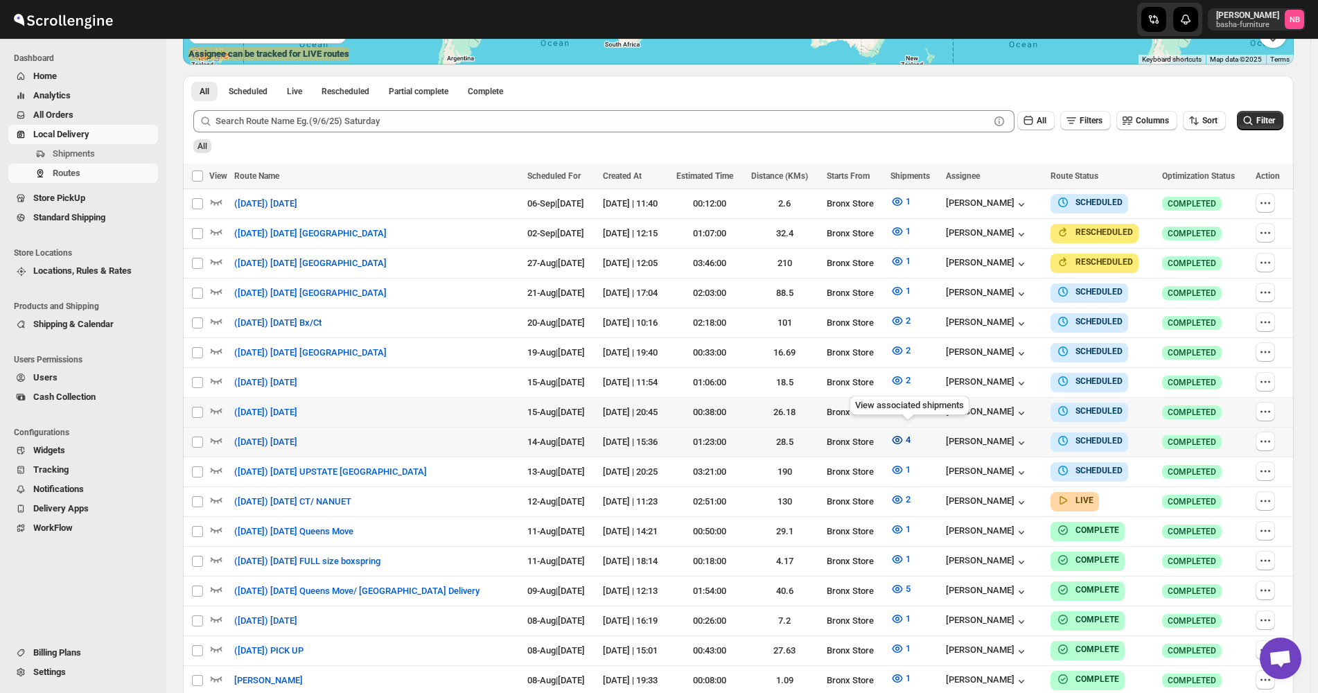
click at [898, 433] on icon "button" at bounding box center [898, 440] width 14 height 14
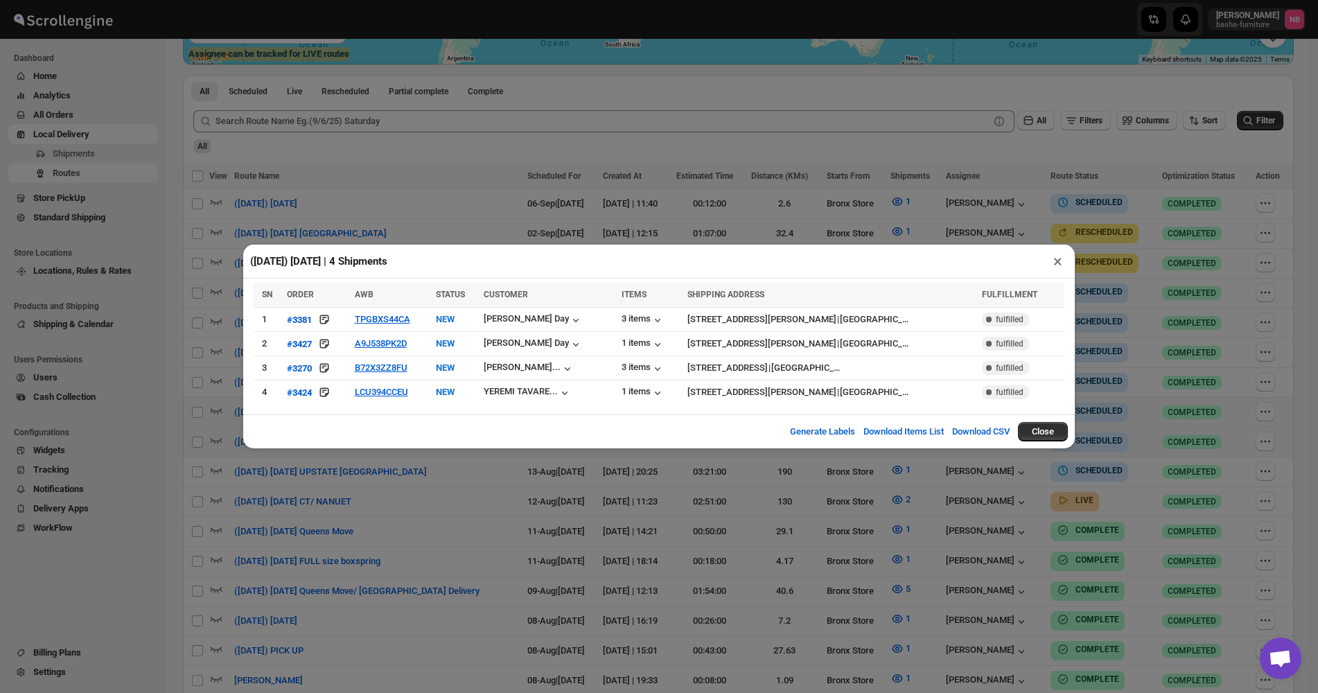
drag, startPoint x: 626, startPoint y: 514, endPoint x: 619, endPoint y: 529, distance: 16.8
click at [619, 529] on div "([DATE]) [DATE] | 4 Shipments × SN ORDER AWB STATUS CUSTOMER ITEMS SHIPPING ADD…" at bounding box center [659, 346] width 1318 height 693
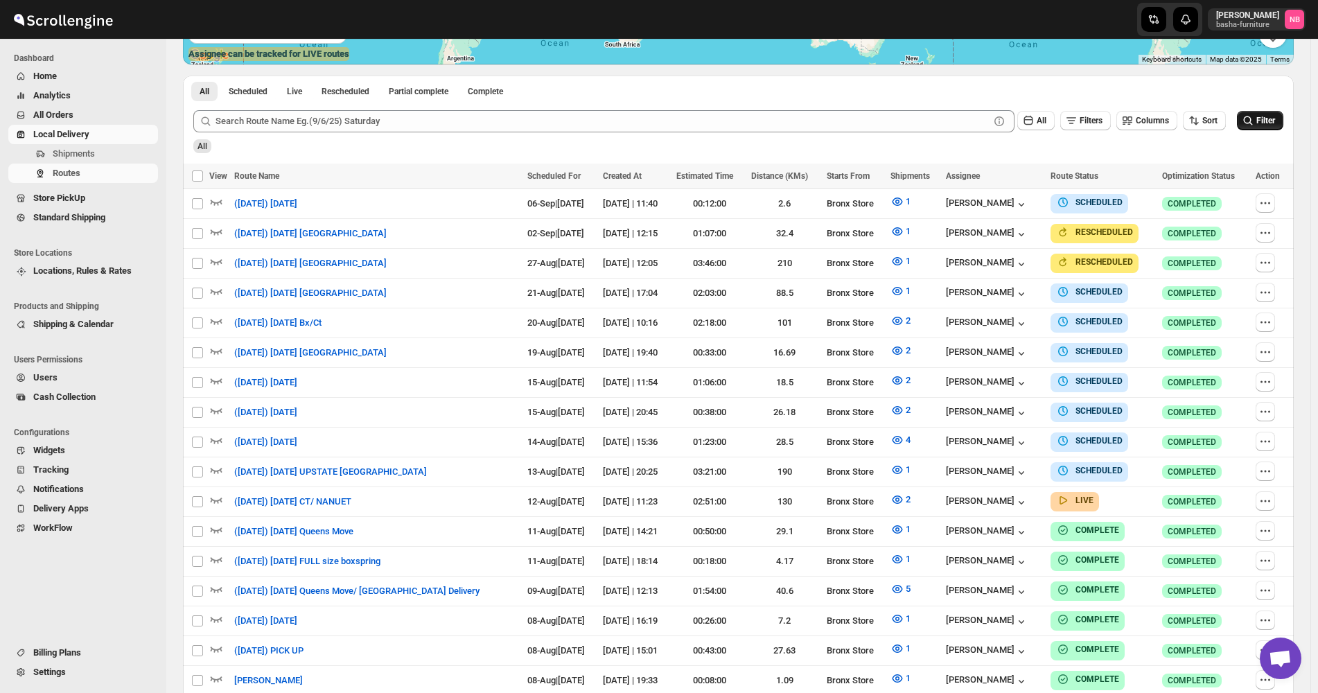
click at [1275, 125] on span "Filter" at bounding box center [1266, 121] width 19 height 10
click at [902, 496] on icon "button" at bounding box center [898, 500] width 10 height 8
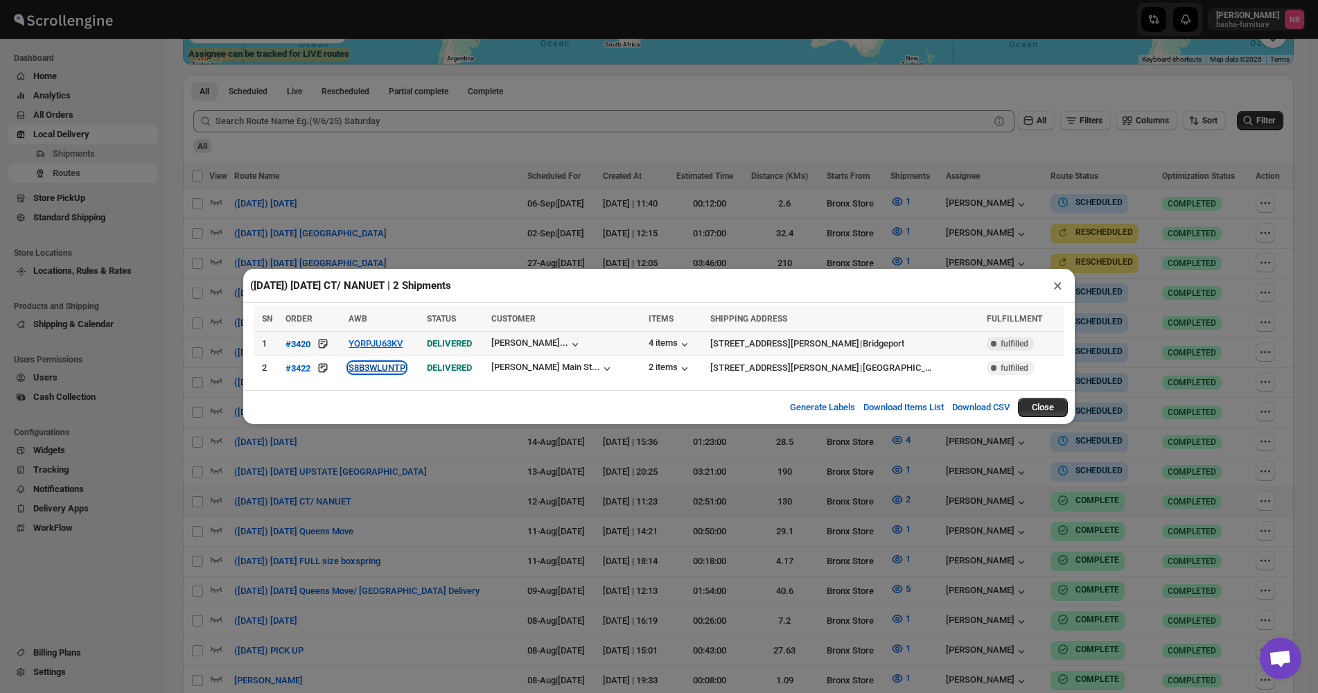
click at [372, 373] on button "S8B3WLUNTP" at bounding box center [377, 368] width 57 height 10
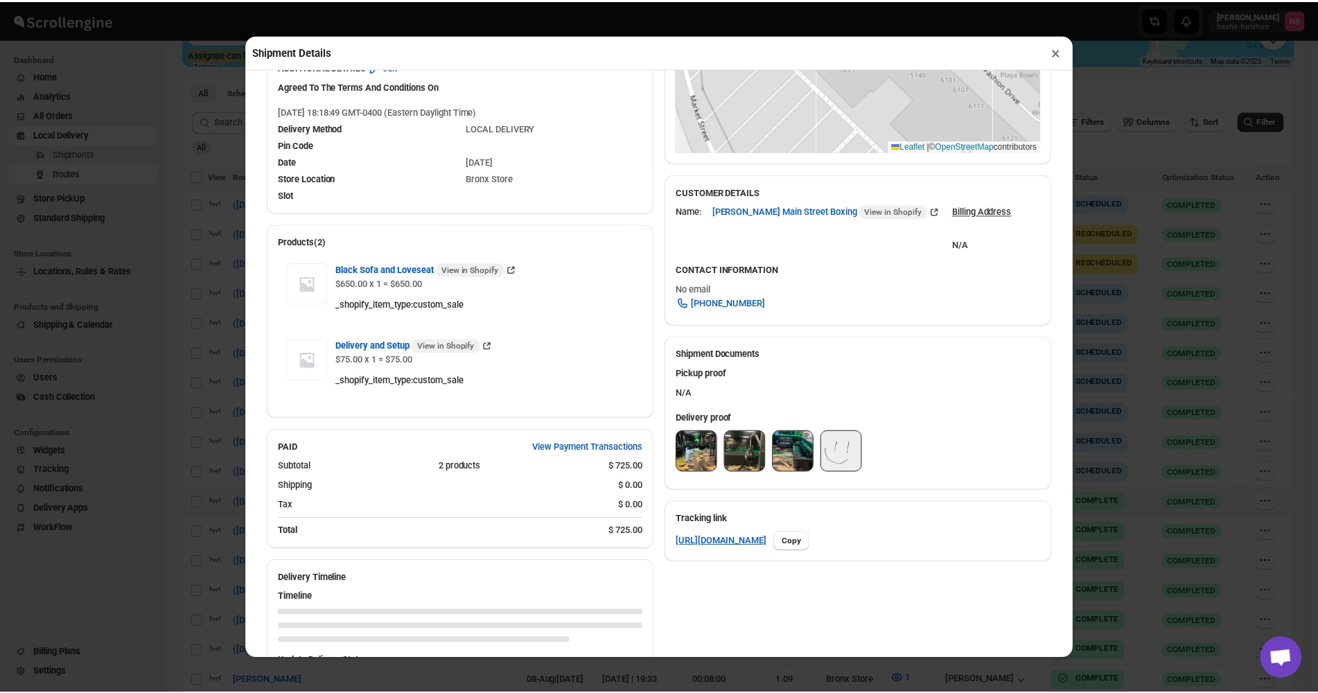
scroll to position [347, 0]
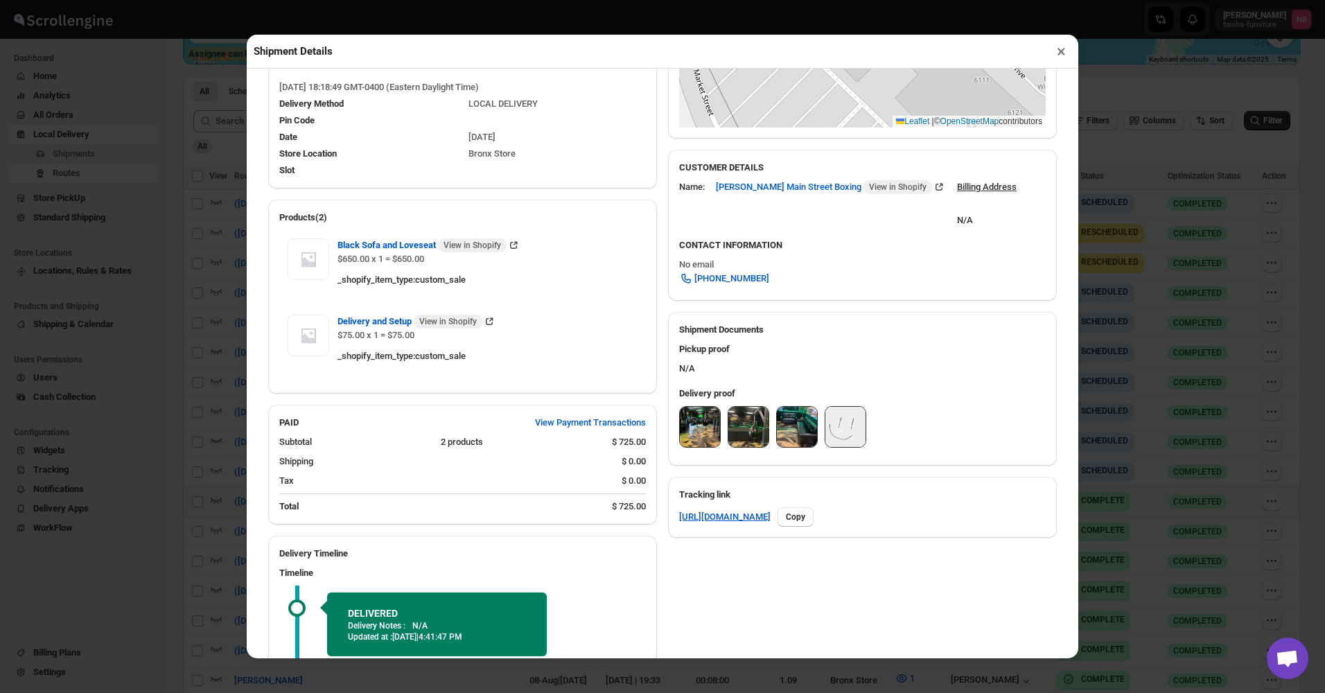
click at [794, 430] on img at bounding box center [797, 427] width 40 height 40
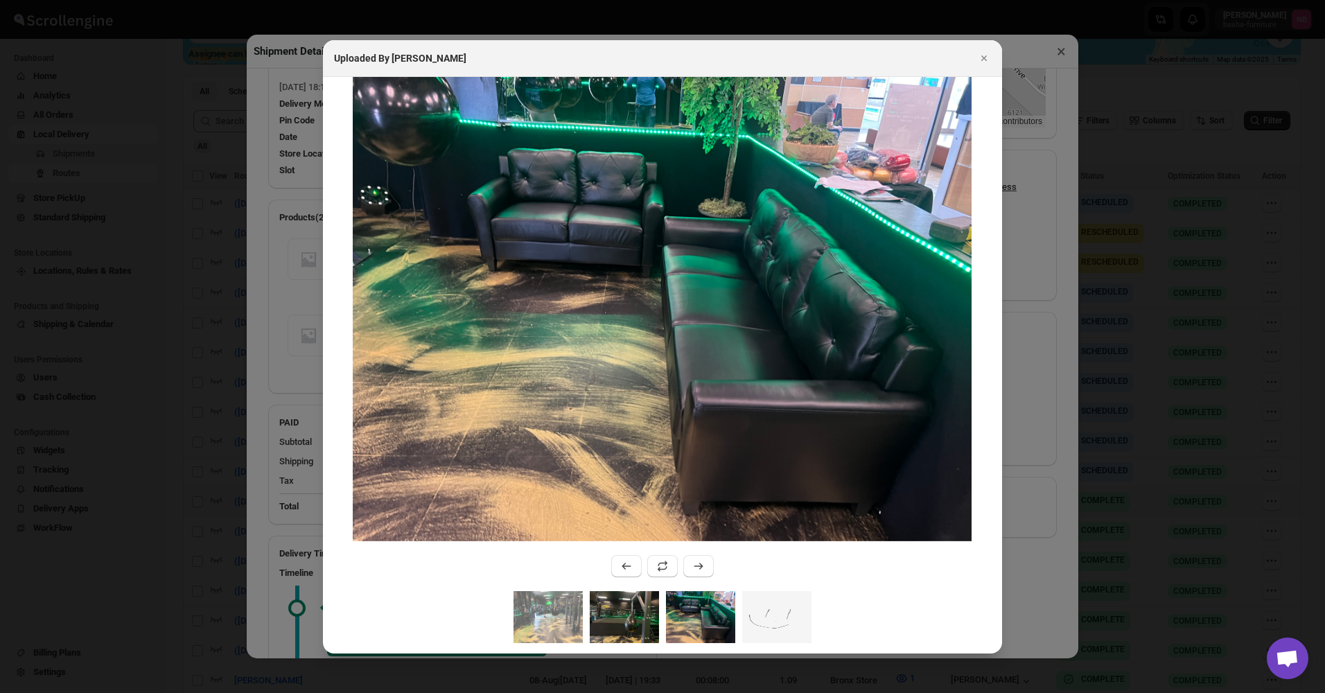
click at [636, 632] on img ":r19jl:" at bounding box center [624, 617] width 69 height 52
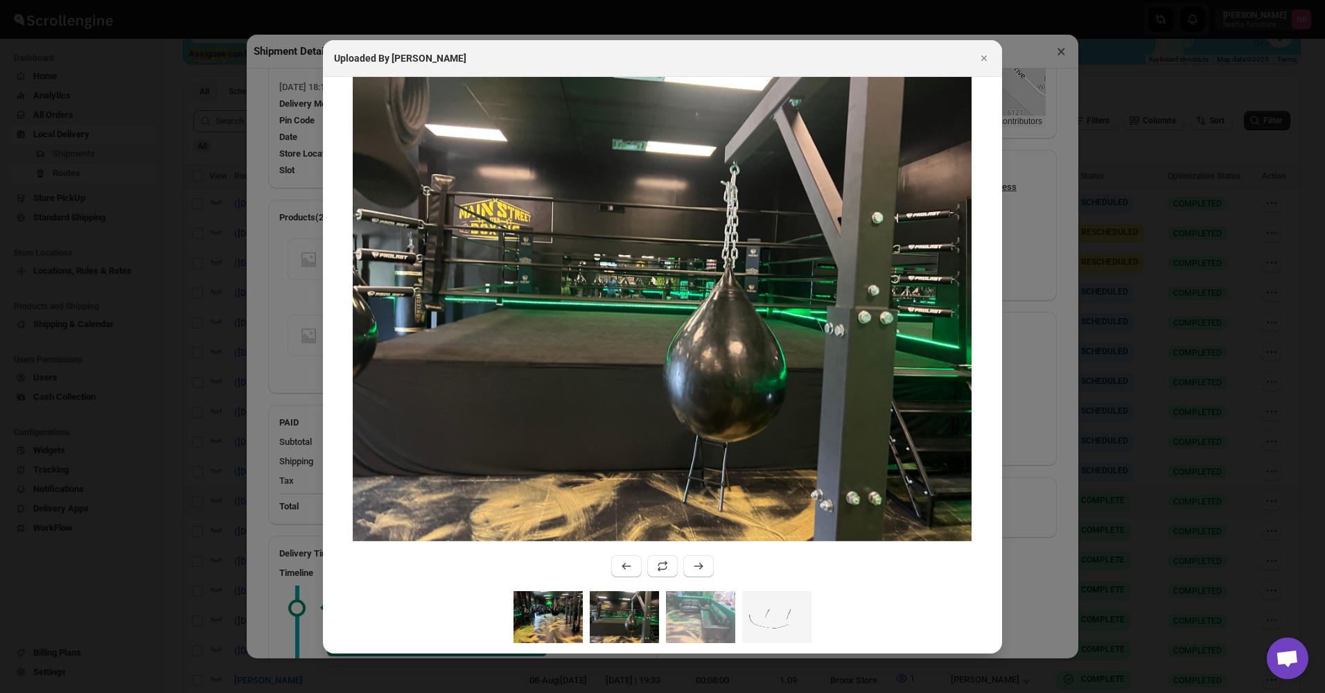
click at [569, 616] on img ":r19jl:" at bounding box center [548, 617] width 69 height 52
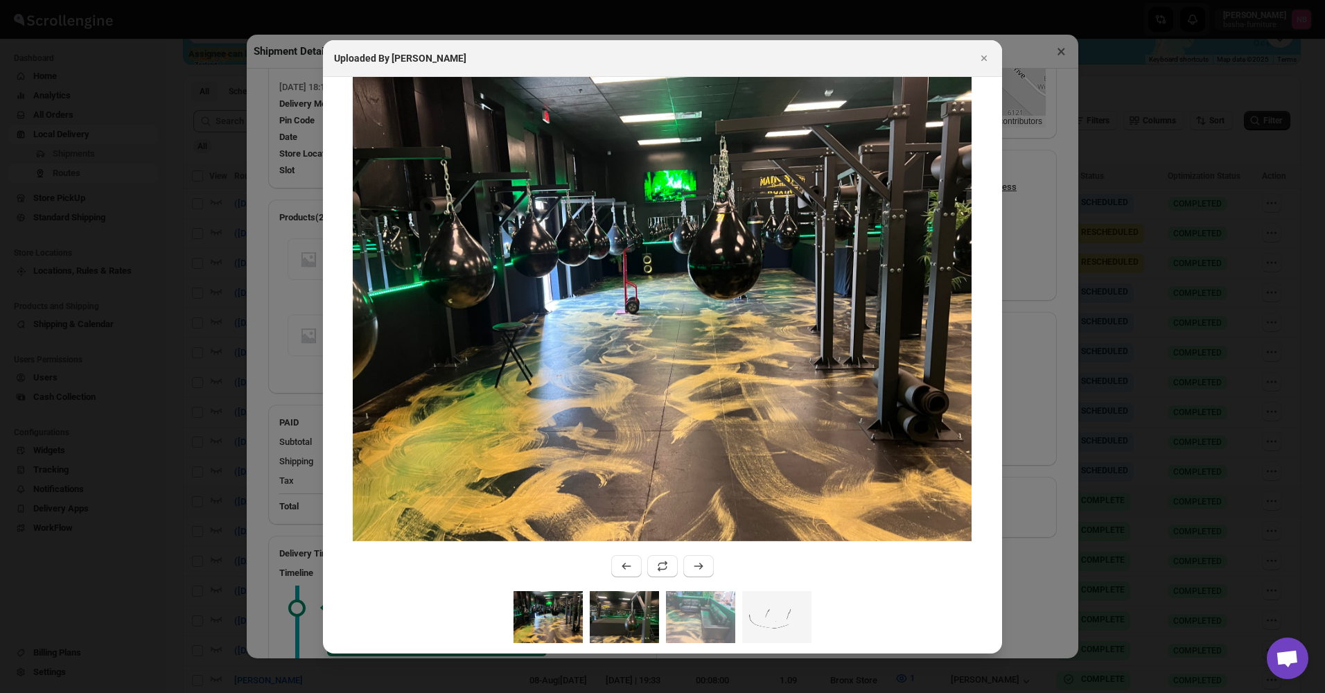
click at [611, 605] on img ":r19jl:" at bounding box center [624, 617] width 69 height 52
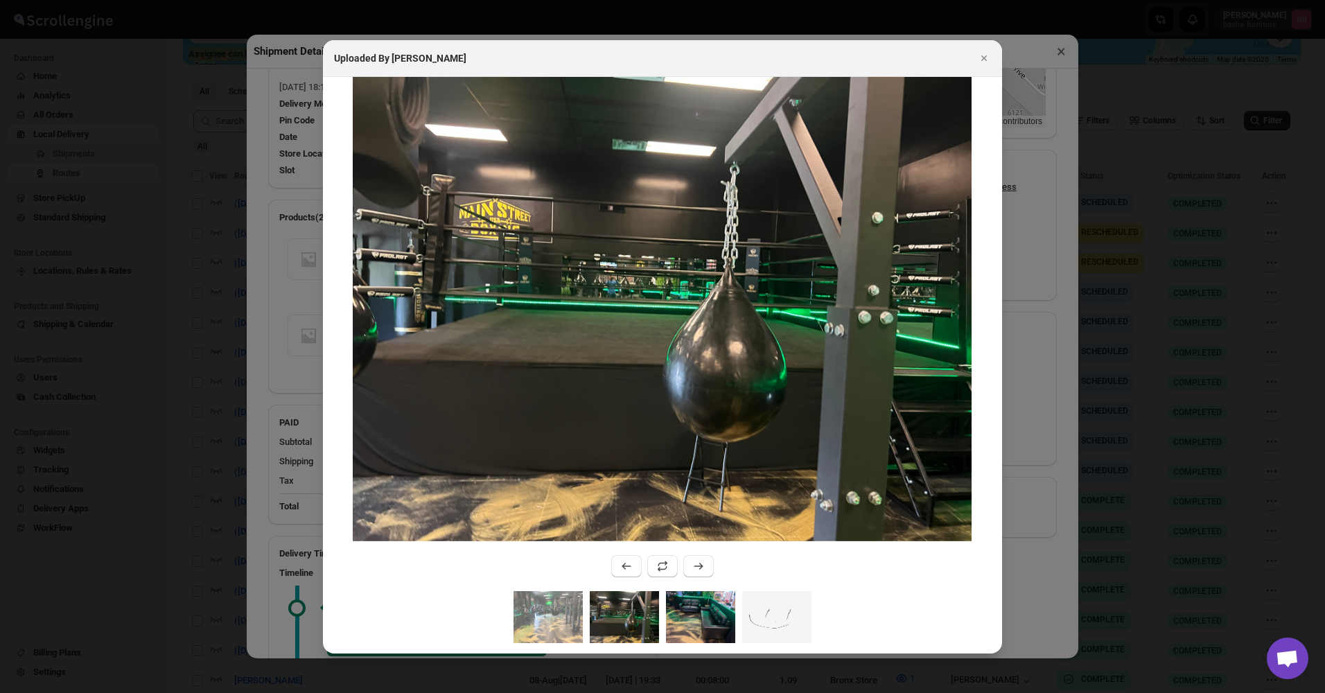
click at [687, 599] on img ":r19jl:" at bounding box center [700, 617] width 69 height 52
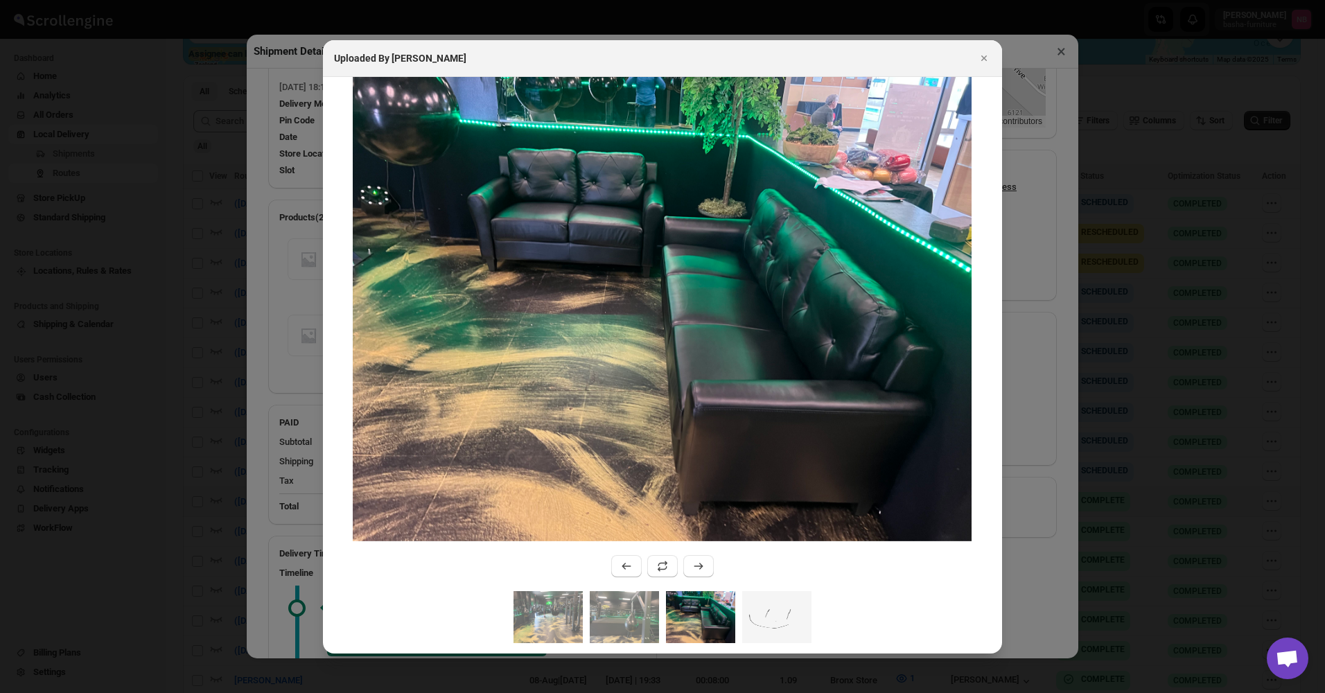
click at [1025, 64] on div at bounding box center [662, 346] width 1325 height 693
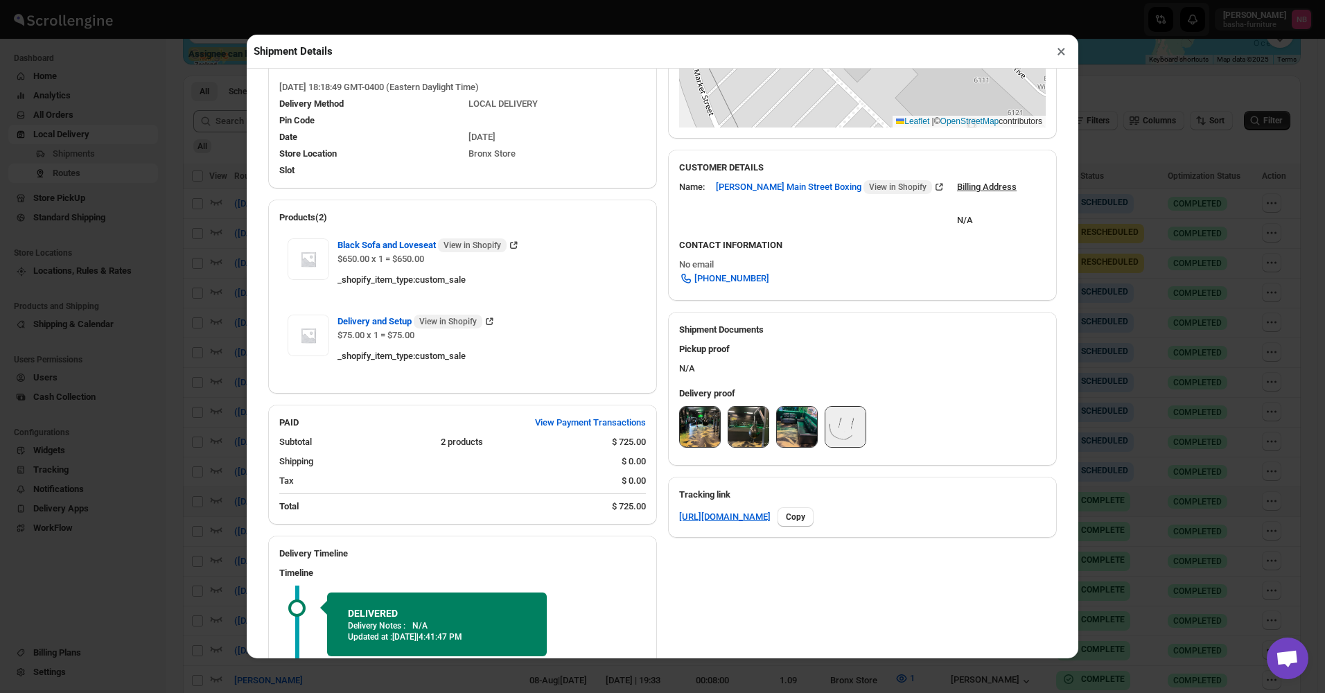
click at [1057, 49] on button "×" at bounding box center [1062, 51] width 20 height 19
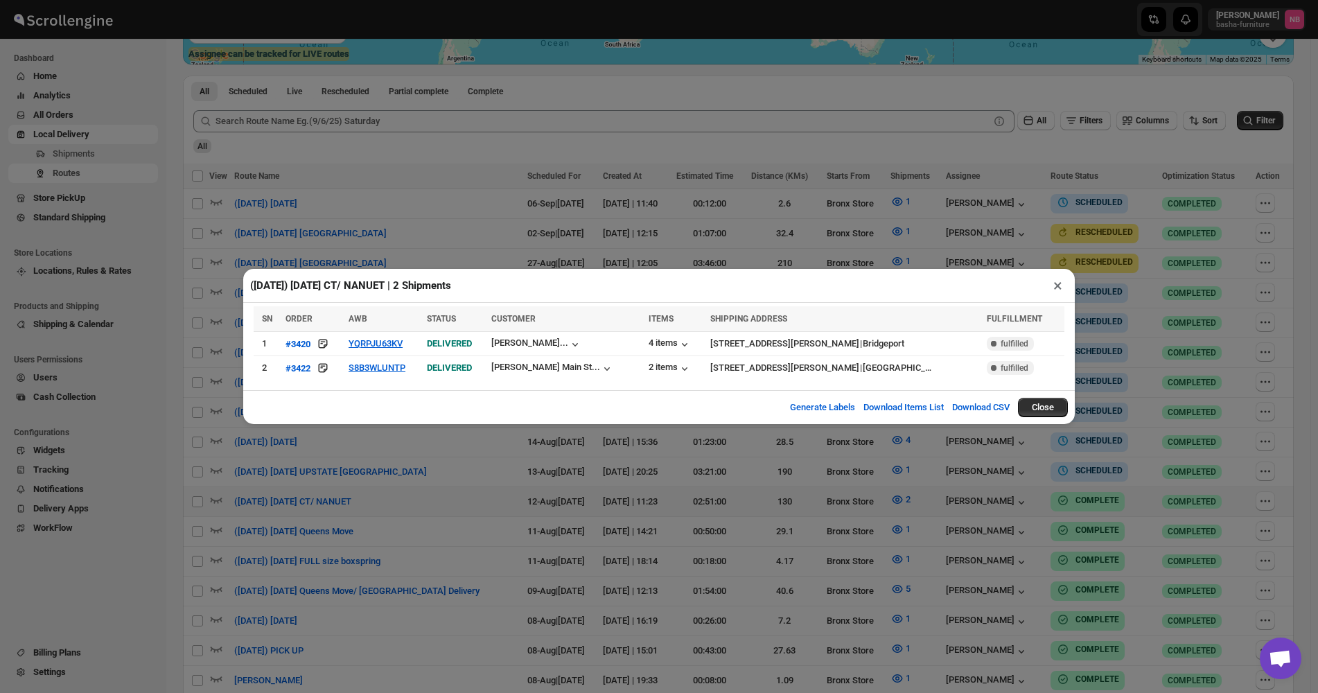
click at [1185, 247] on div "([DATE]) [DATE] CT/ NANUET | 2 Shipments × SN ORDER AWB STATUS CUSTOMER ITEMS S…" at bounding box center [659, 346] width 1318 height 693
